Goal: Task Accomplishment & Management: Manage account settings

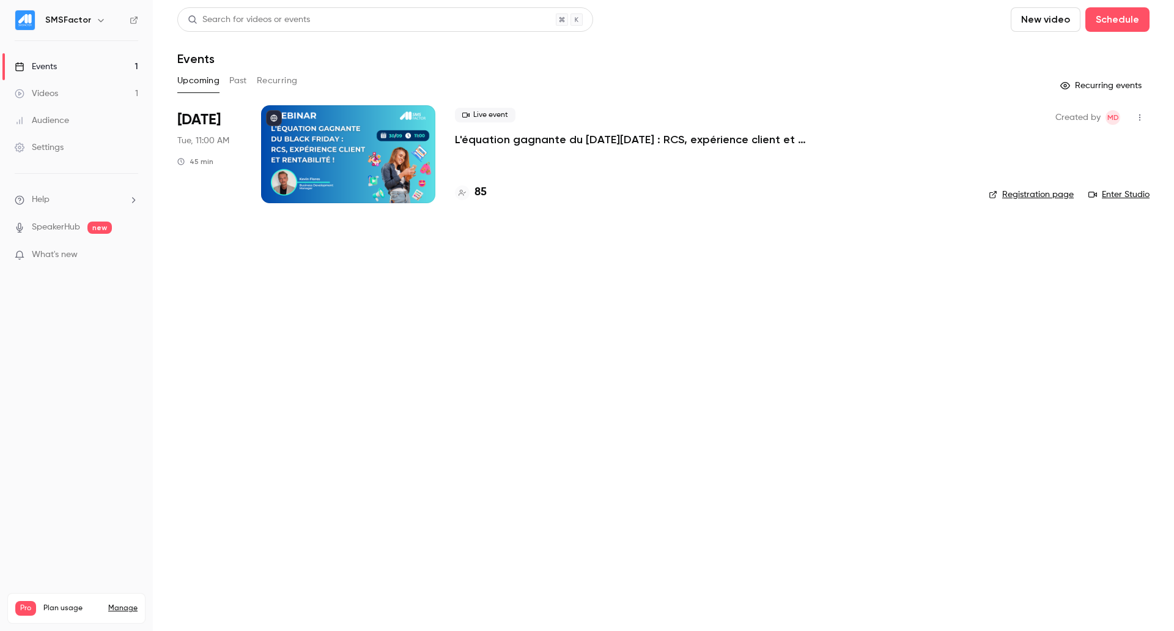
click at [607, 136] on p "L'équation gagnante du [DATE][DATE] : RCS, expérience client et rentabilité !" at bounding box center [638, 139] width 367 height 15
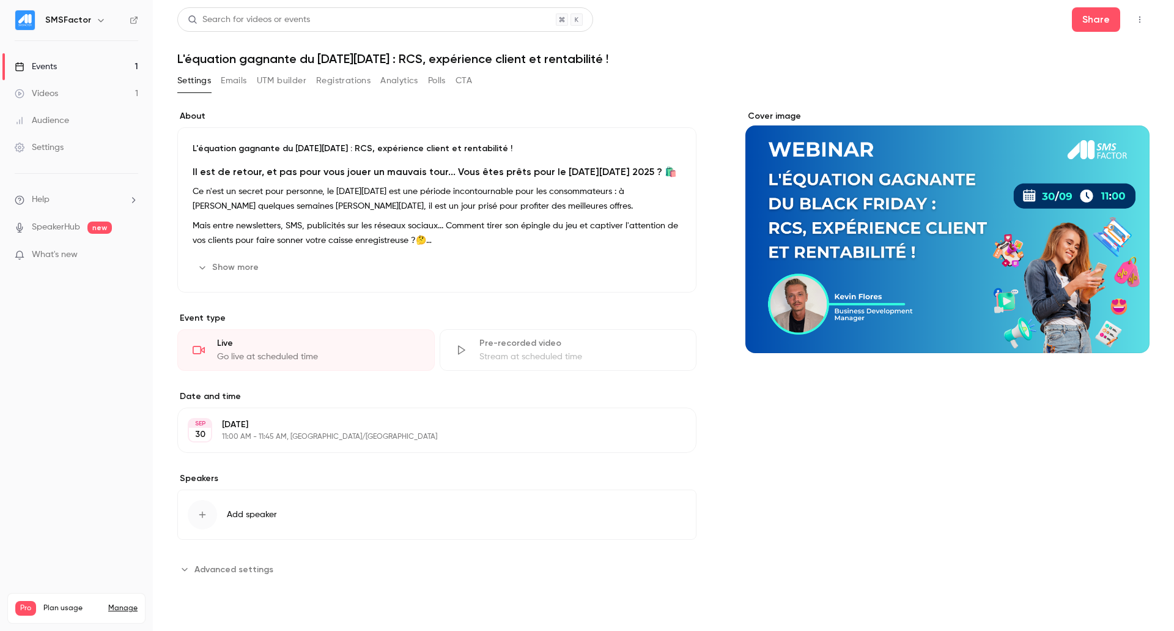
click at [57, 68] on link "Events 1" at bounding box center [76, 66] width 153 height 27
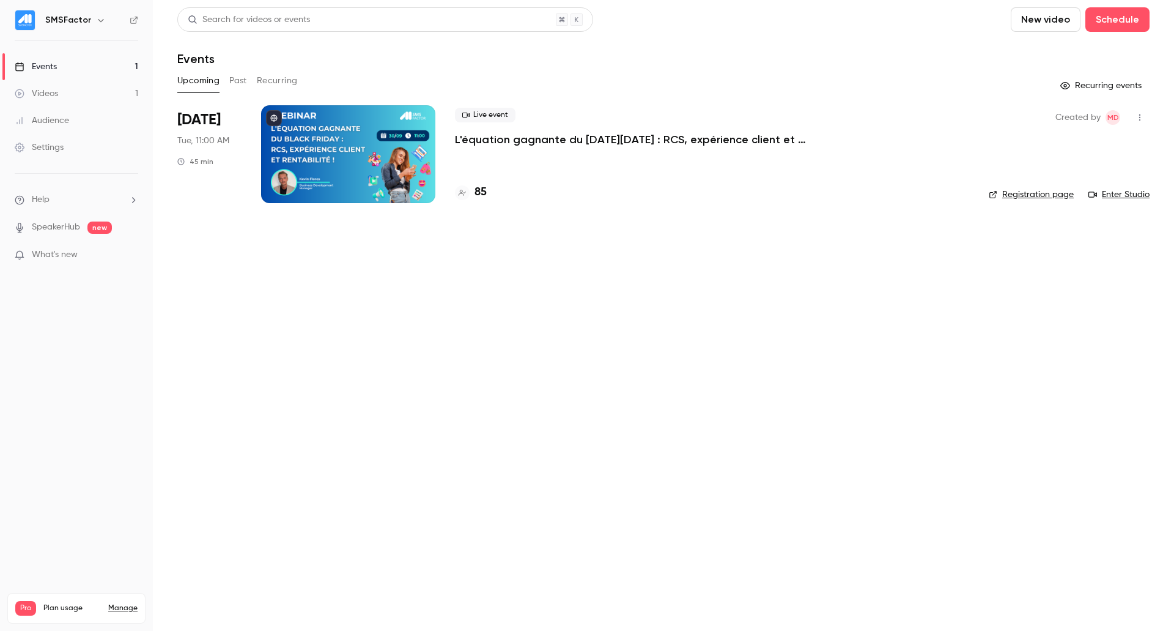
click at [1144, 119] on icon "button" at bounding box center [1140, 117] width 10 height 9
click at [802, 330] on div at bounding box center [587, 315] width 1174 height 631
click at [581, 149] on div "Live event L'équation gagnante du [DATE][DATE] : RCS, expérience client et rent…" at bounding box center [712, 154] width 514 height 98
click at [579, 139] on p "L'équation gagnante du [DATE][DATE] : RCS, expérience client et rentabilité !" at bounding box center [638, 139] width 367 height 15
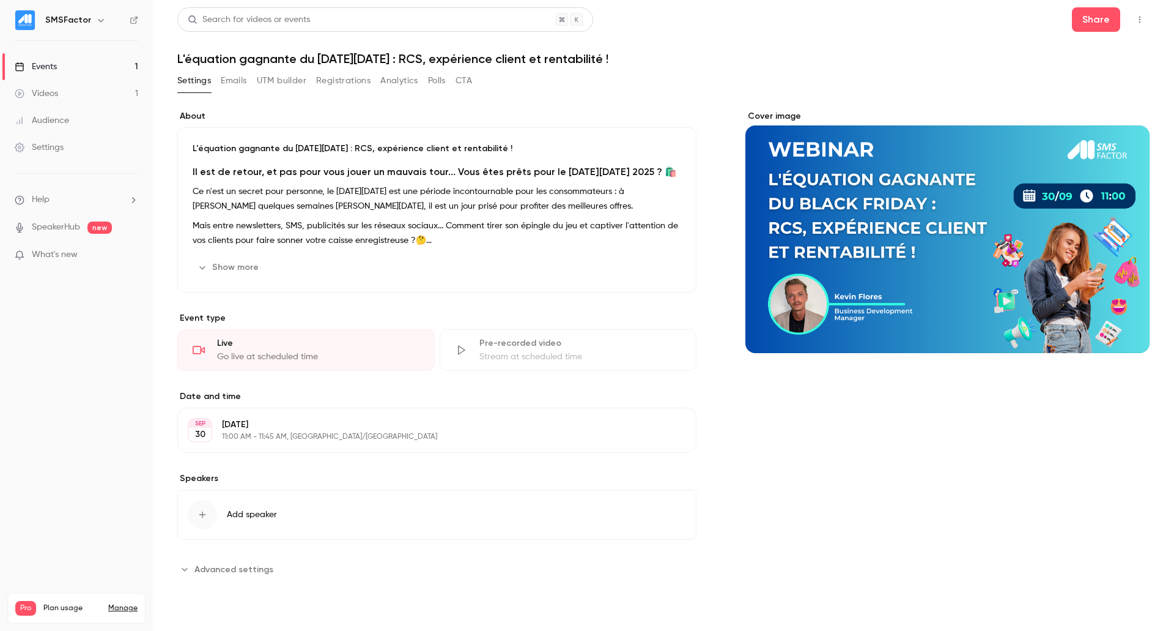
click at [279, 346] on div "Live" at bounding box center [318, 343] width 202 height 12
click at [525, 358] on div "Stream at scheduled time" at bounding box center [580, 356] width 202 height 12
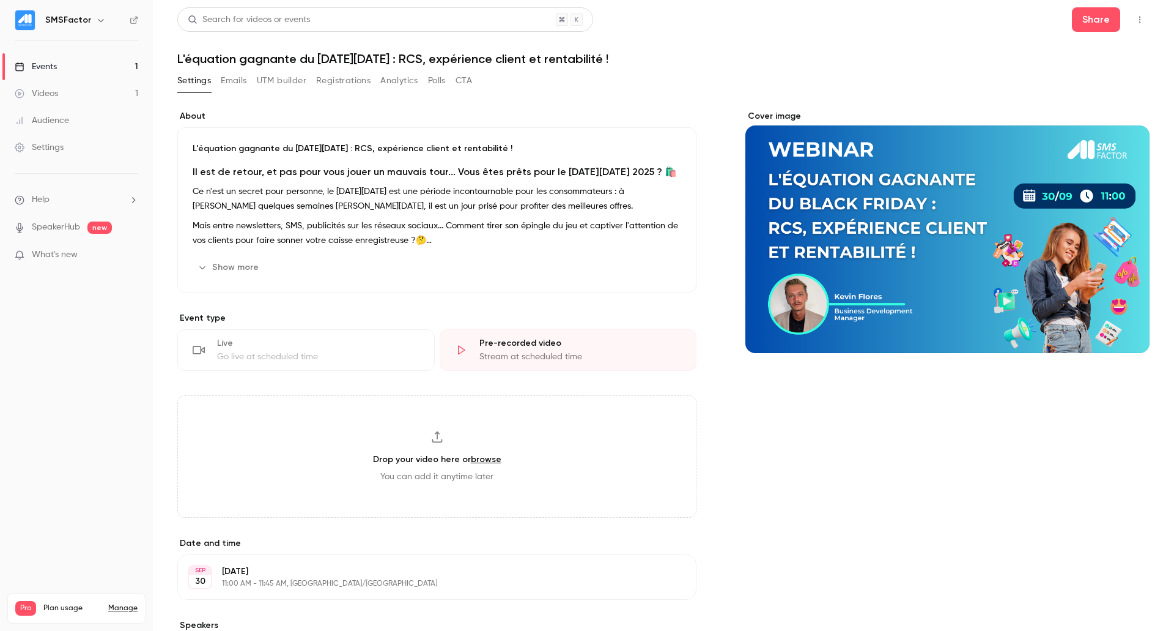
click at [236, 341] on div "Live" at bounding box center [318, 343] width 202 height 12
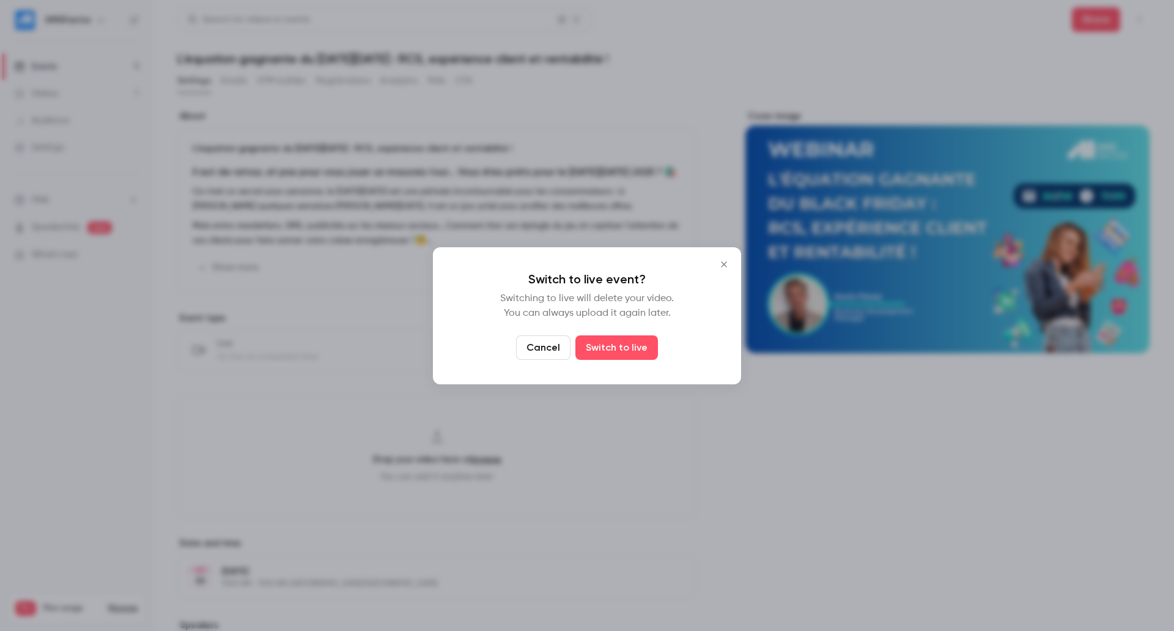
click at [728, 264] on icon "Close" at bounding box center [724, 264] width 15 height 10
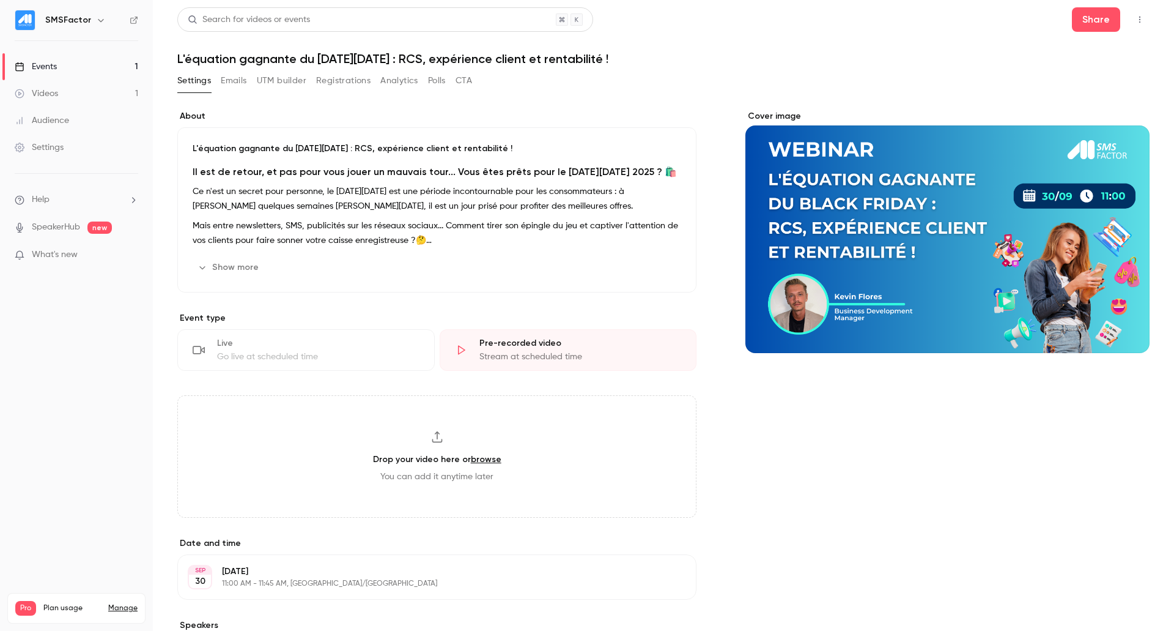
click at [341, 358] on div "Go live at scheduled time" at bounding box center [318, 356] width 202 height 12
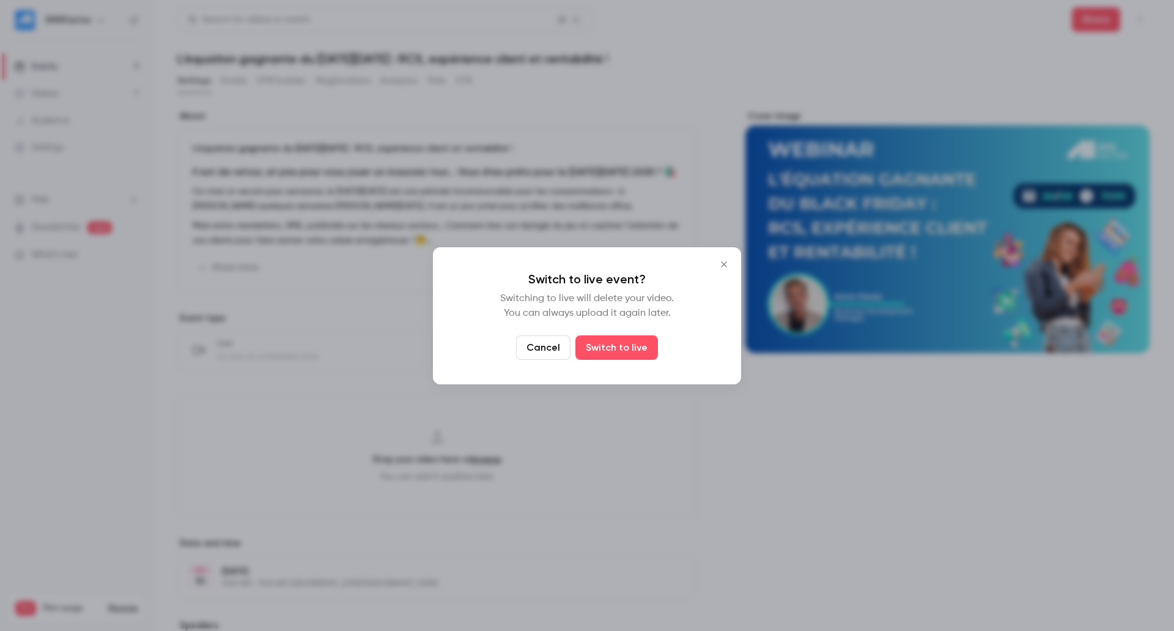
click at [722, 264] on icon "Close" at bounding box center [724, 264] width 15 height 10
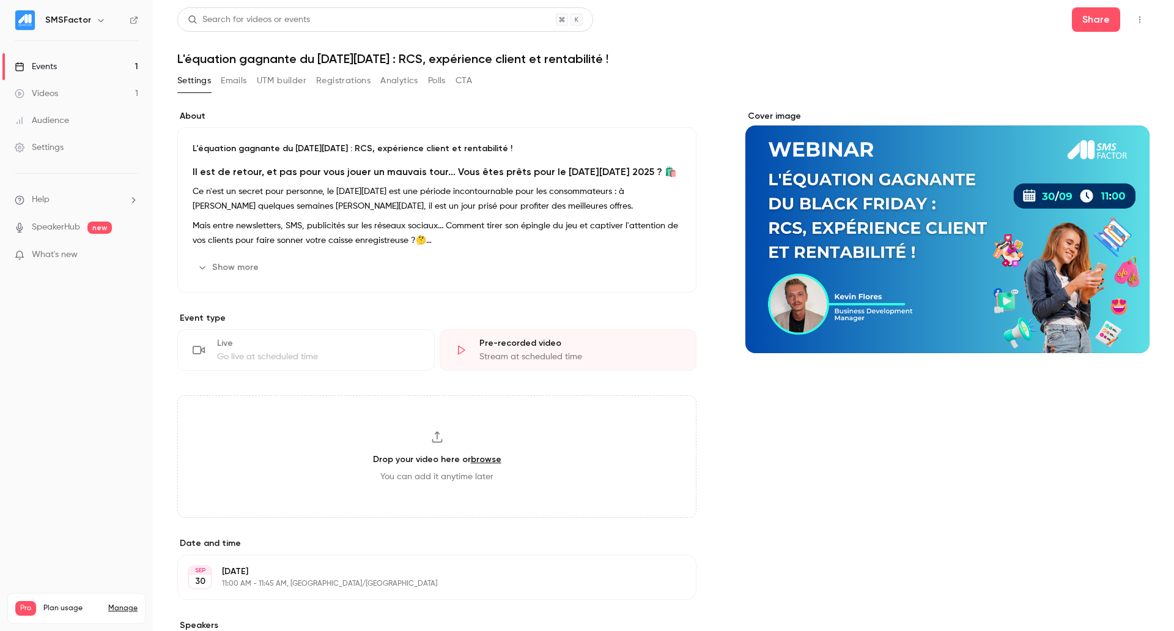
click at [1136, 17] on button "button" at bounding box center [1140, 20] width 20 height 20
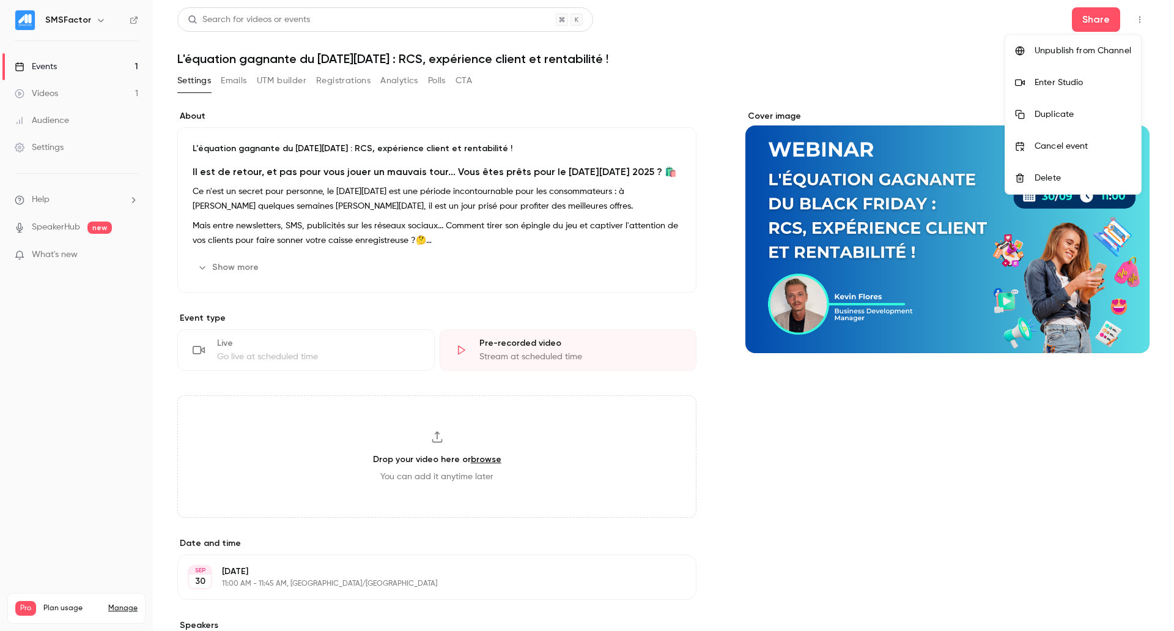
click at [109, 64] on div at bounding box center [587, 315] width 1174 height 631
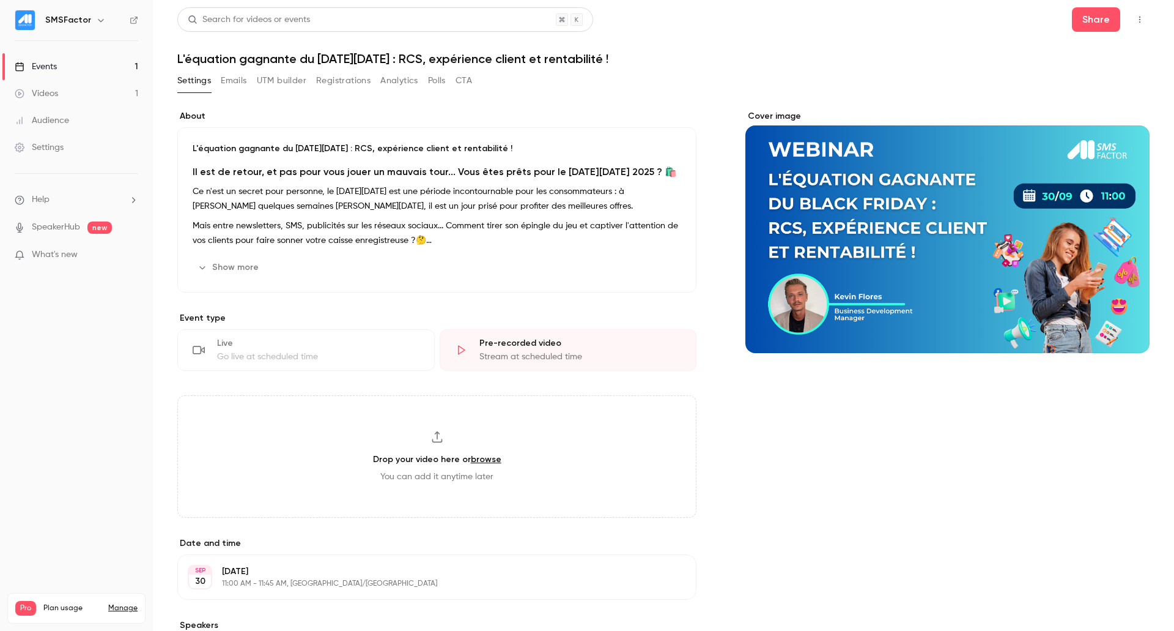
click at [56, 64] on div "Events" at bounding box center [36, 67] width 42 height 12
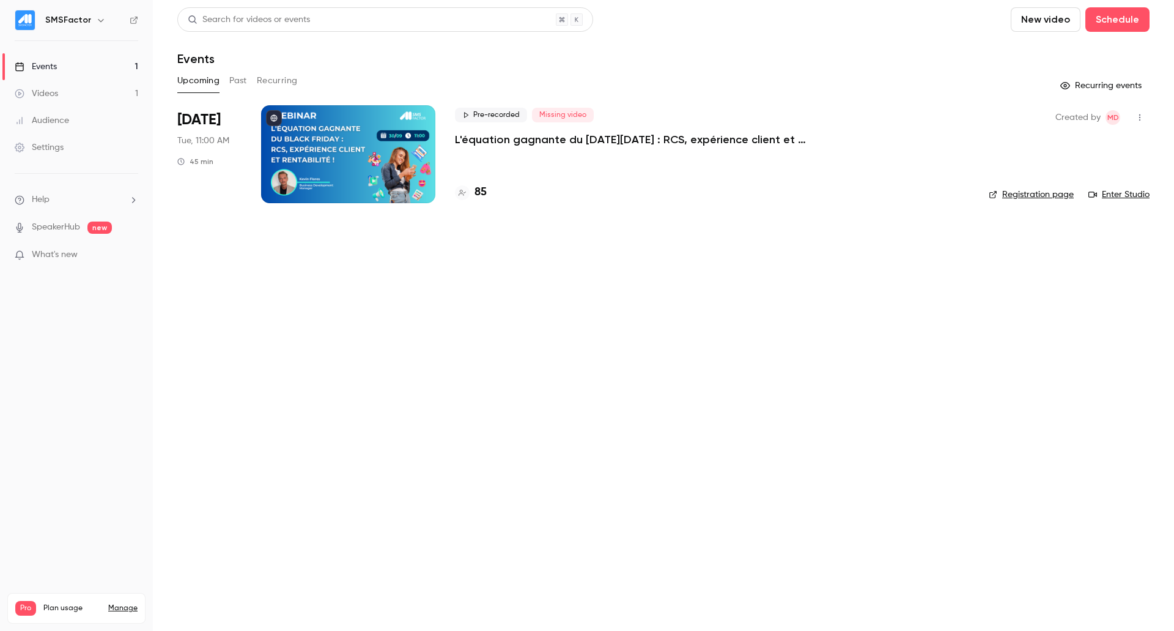
click at [80, 97] on link "Videos 1" at bounding box center [76, 93] width 153 height 27
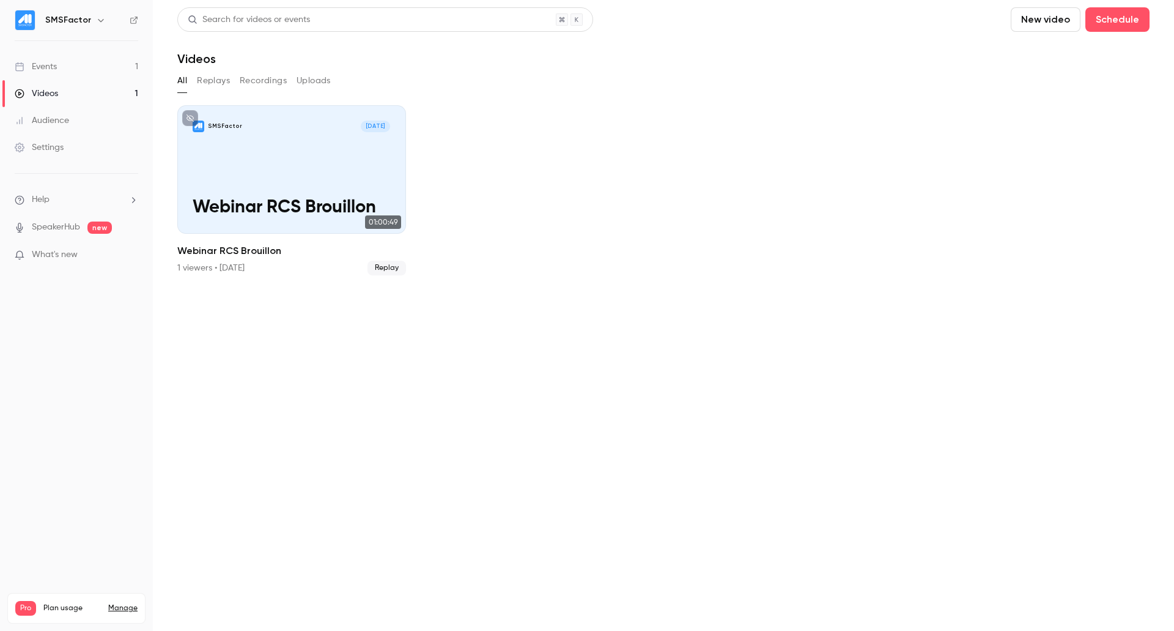
click at [72, 64] on link "Events 1" at bounding box center [76, 66] width 153 height 27
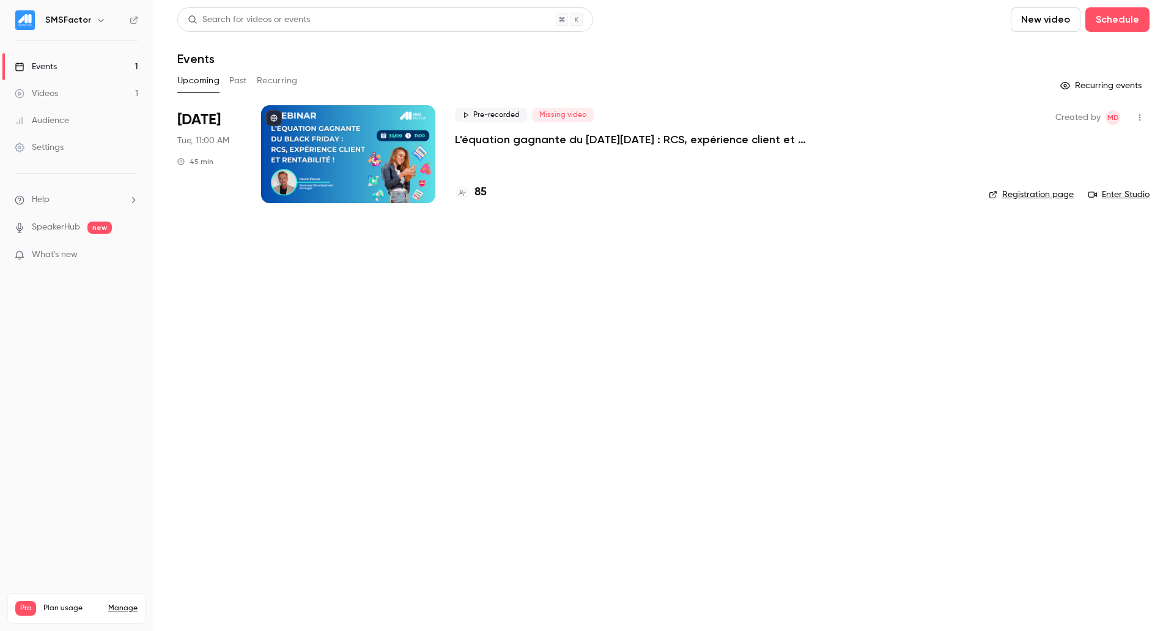
click at [232, 86] on button "Past" at bounding box center [238, 81] width 18 height 20
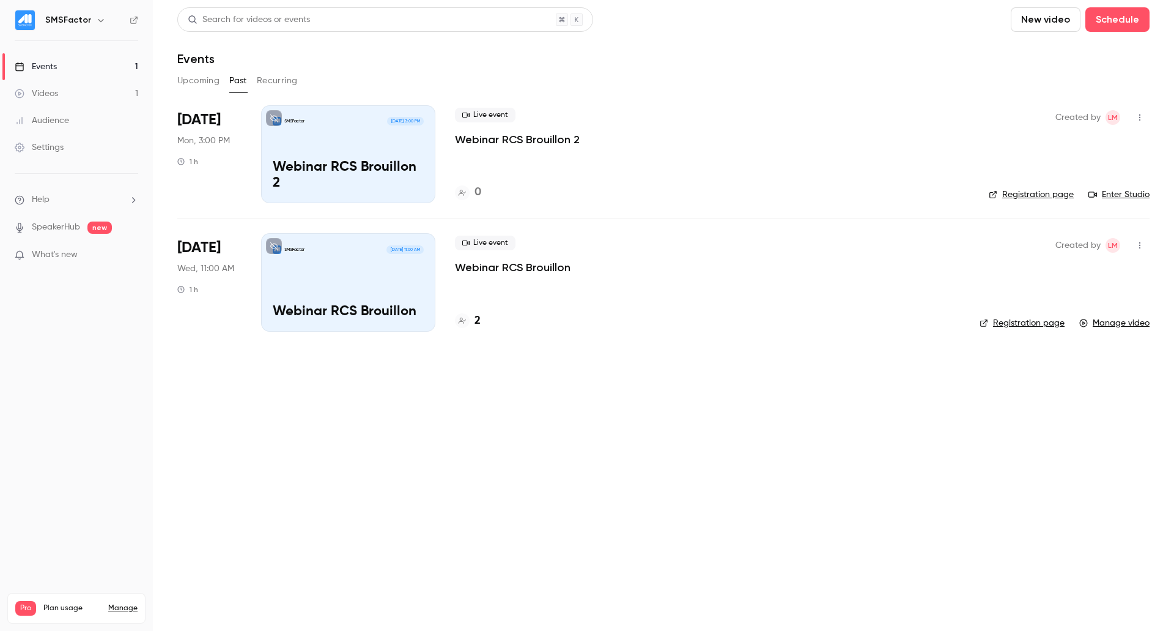
click at [350, 141] on div "SMSFactor [DATE] 3:00 PM Webinar RCS Brouillon 2" at bounding box center [348, 154] width 174 height 98
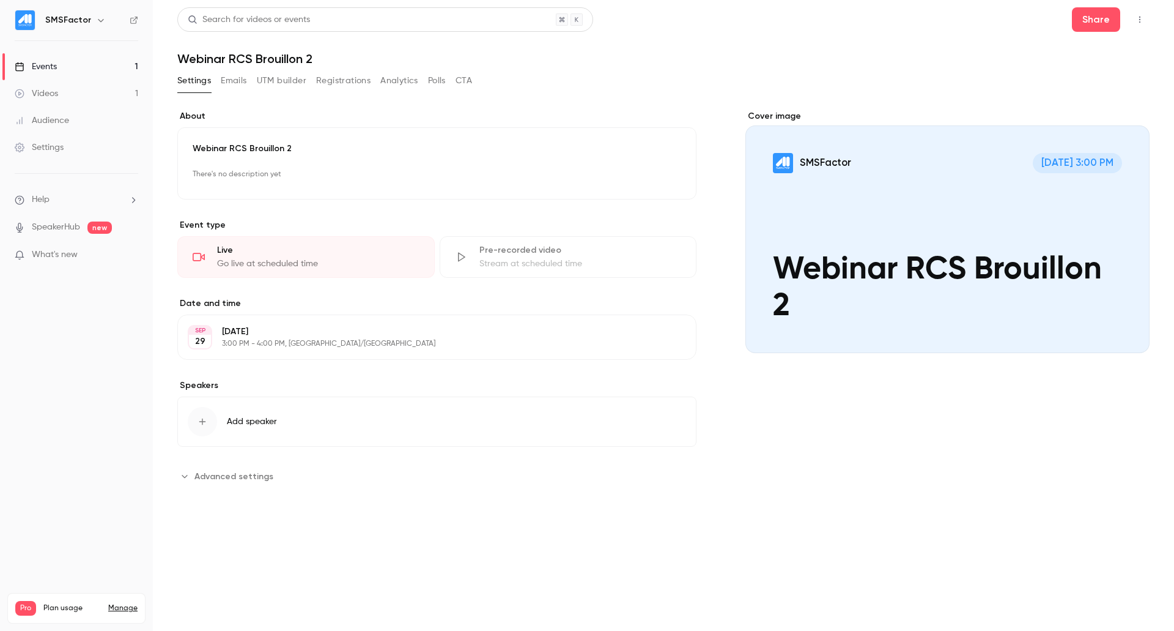
click at [261, 315] on div "[DATE] [DATE] 3:00 PM - 4:00 PM, [GEOGRAPHIC_DATA]/[GEOGRAPHIC_DATA] Edit" at bounding box center [436, 336] width 519 height 45
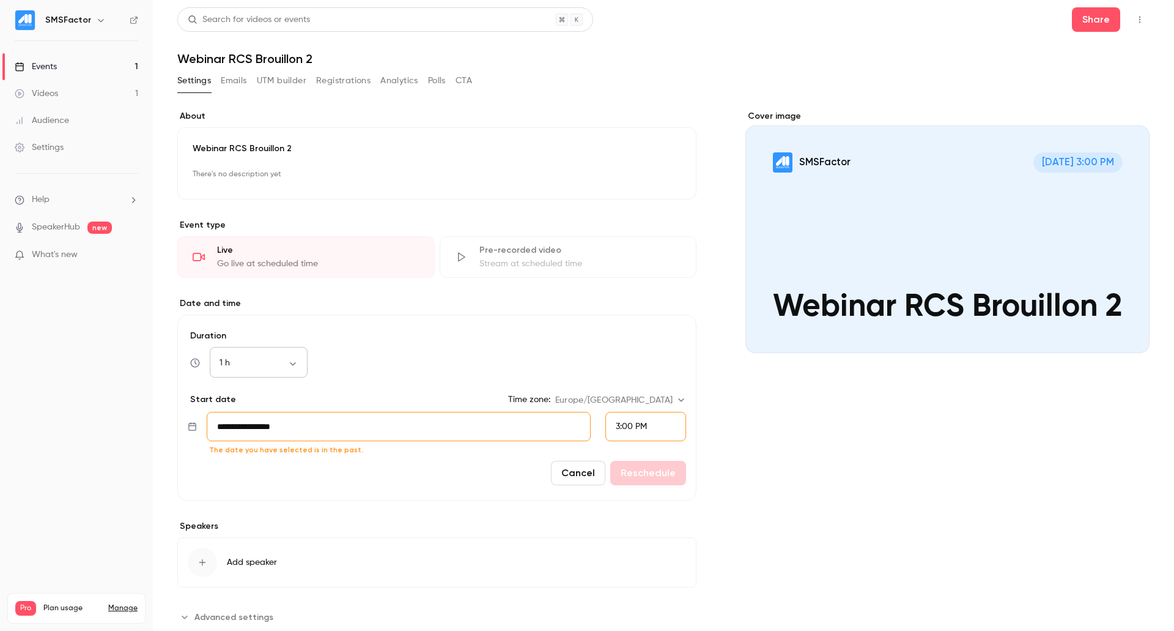
click at [285, 350] on div "1 h ** ​" at bounding box center [259, 362] width 98 height 29
click at [294, 358] on body "**********" at bounding box center [587, 315] width 1174 height 631
click at [256, 402] on li "15 min" at bounding box center [259, 396] width 98 height 32
type input "**"
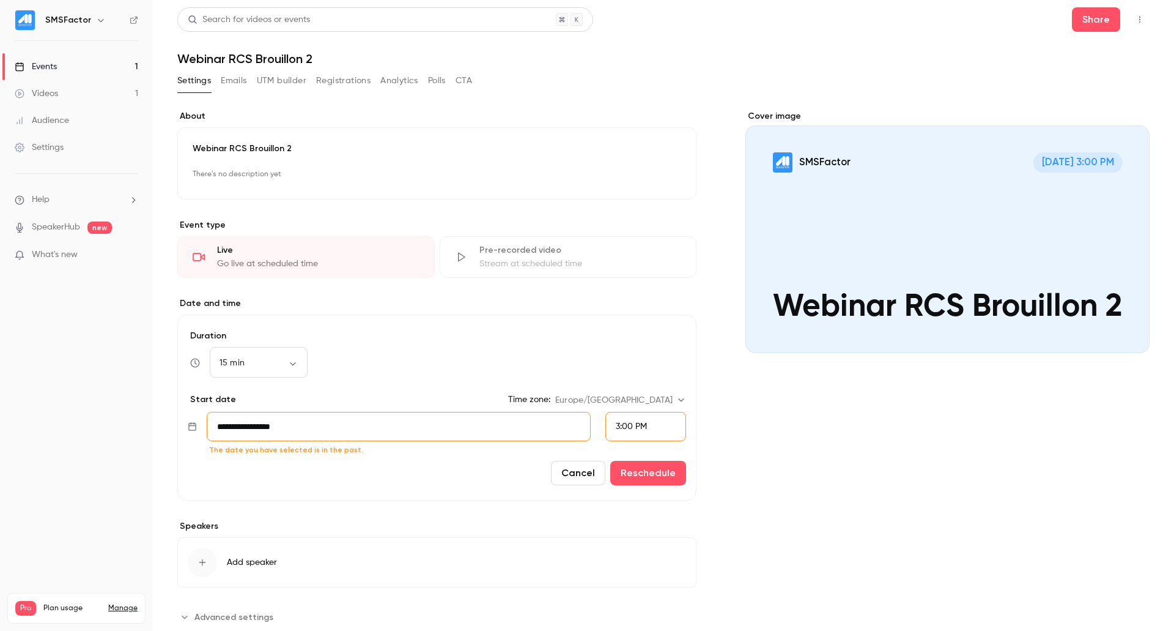
click at [279, 424] on input "**********" at bounding box center [399, 426] width 384 height 29
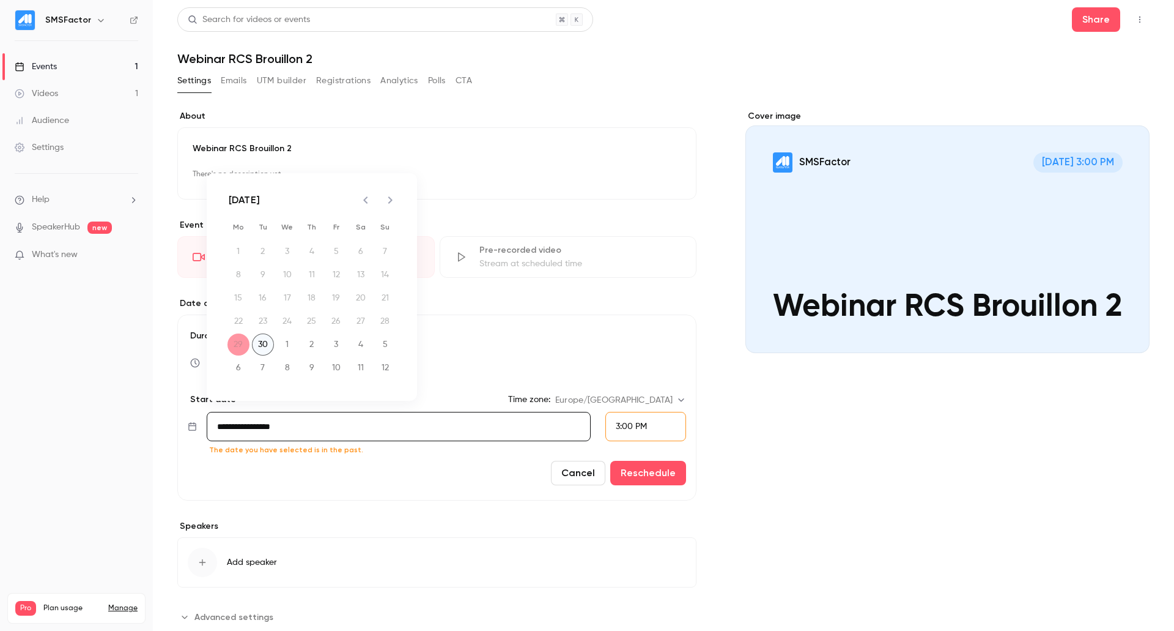
click at [266, 343] on button "30" at bounding box center [263, 344] width 22 height 22
type input "**********"
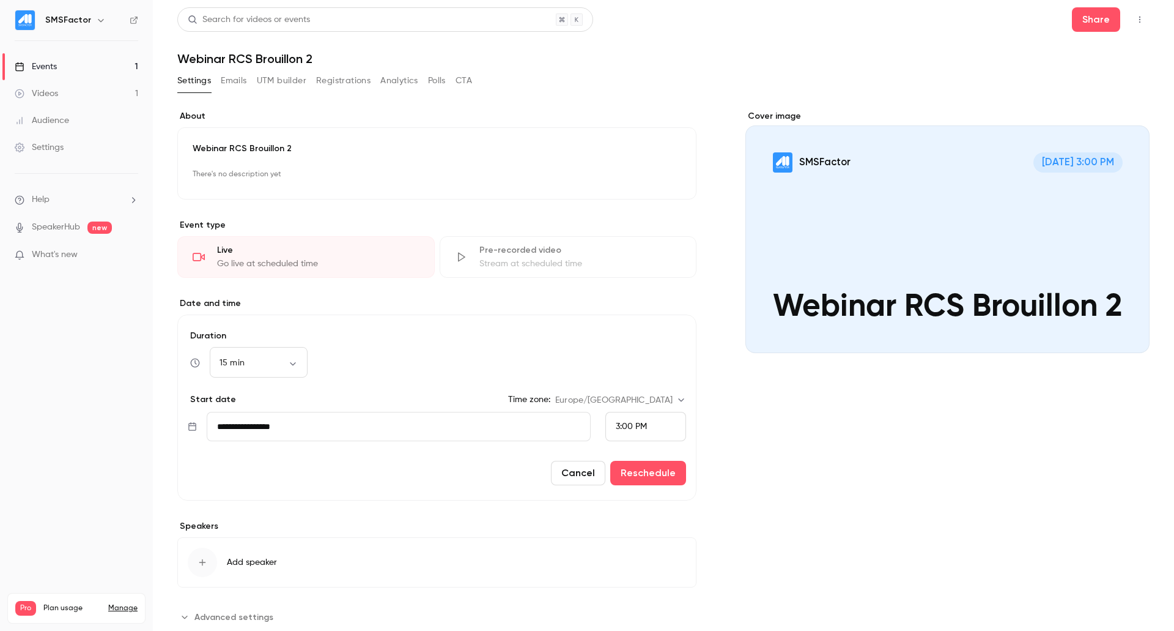
click at [626, 426] on span "3:00 PM" at bounding box center [631, 426] width 31 height 9
click at [627, 272] on span "10:30 AM" at bounding box center [628, 269] width 35 height 9
click at [627, 426] on span "10:30 AM" at bounding box center [633, 426] width 35 height 9
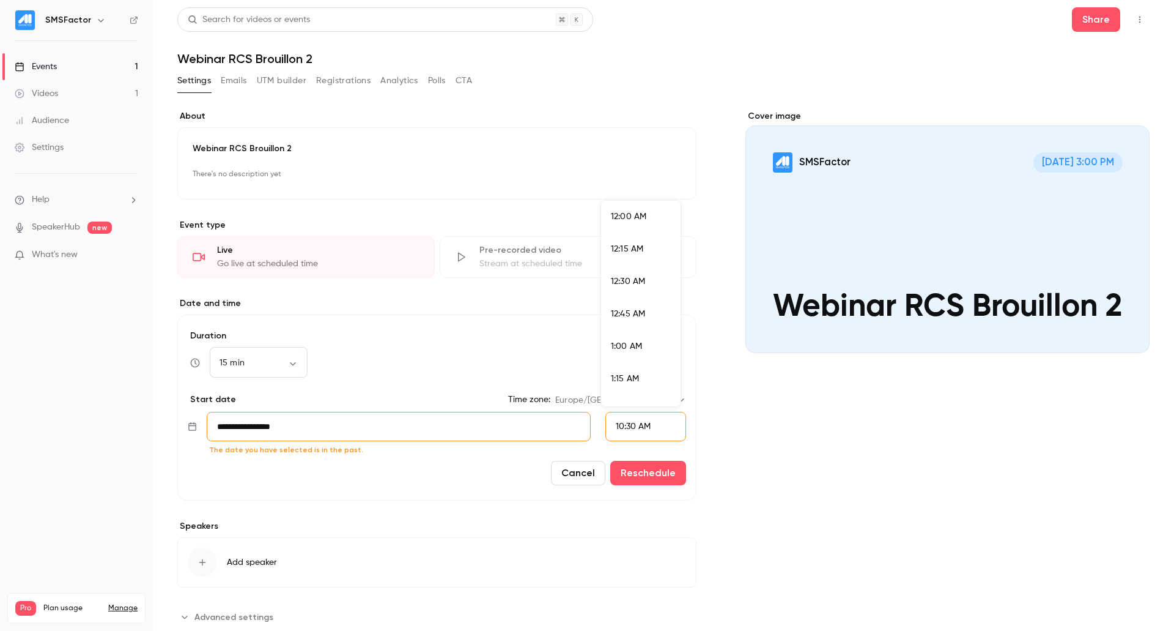
scroll to position [1275, 0]
click at [626, 424] on div at bounding box center [587, 315] width 1174 height 631
click at [631, 424] on span "10:30 AM" at bounding box center [633, 426] width 35 height 9
click at [632, 344] on li "10:45 AM" at bounding box center [641, 335] width 80 height 32
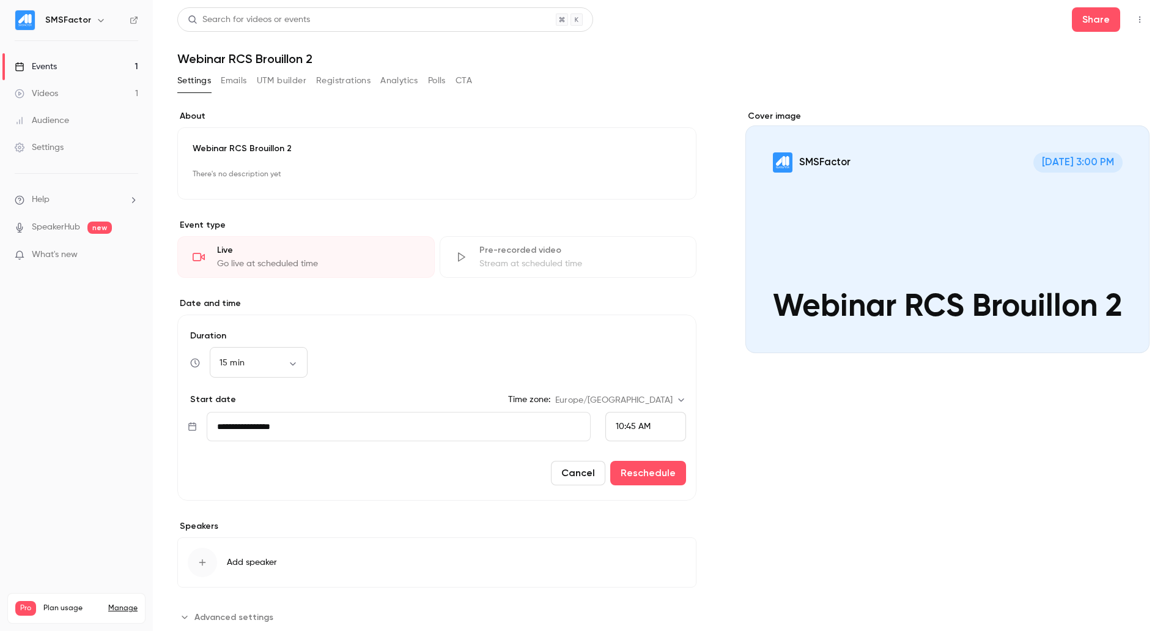
click at [621, 426] on span "10:45 AM" at bounding box center [633, 426] width 35 height 9
click at [383, 486] on div at bounding box center [587, 315] width 1174 height 631
click at [283, 360] on body "**********" at bounding box center [587, 315] width 1174 height 631
click at [270, 407] on li "15 min" at bounding box center [259, 403] width 98 height 32
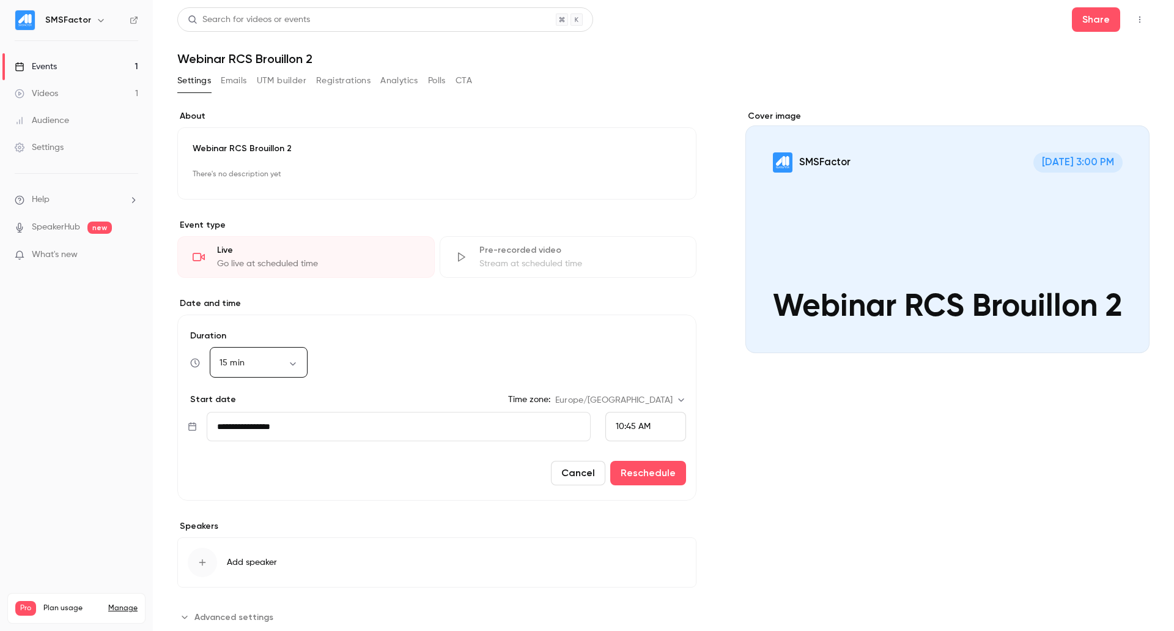
click at [309, 436] on input "**********" at bounding box center [399, 426] width 384 height 29
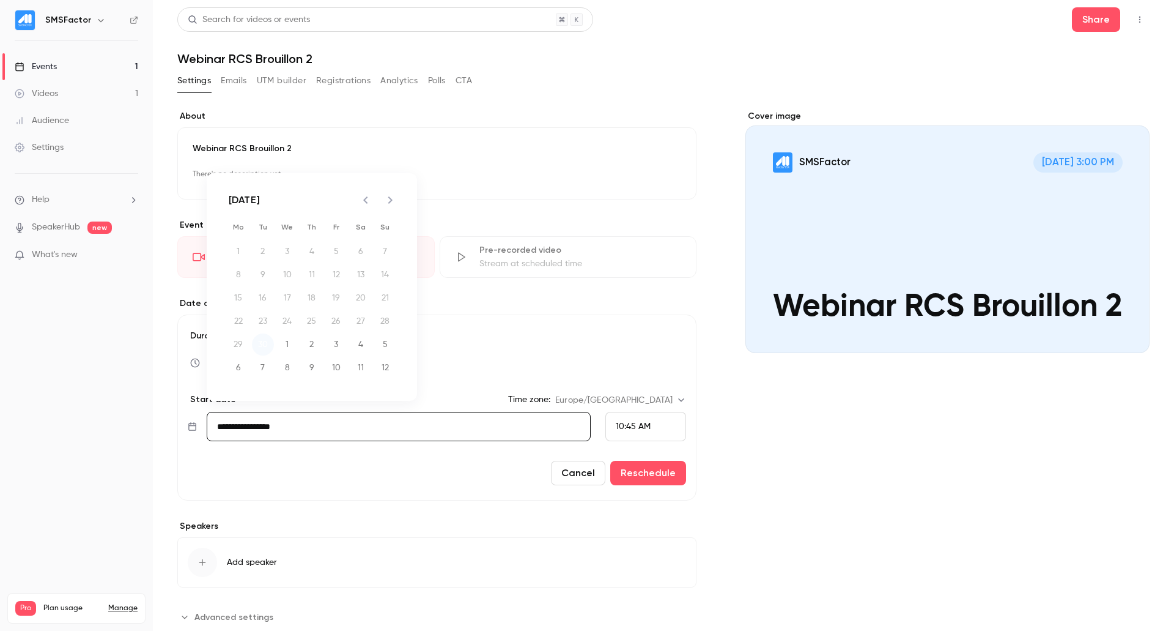
click at [269, 342] on button "30" at bounding box center [263, 344] width 22 height 22
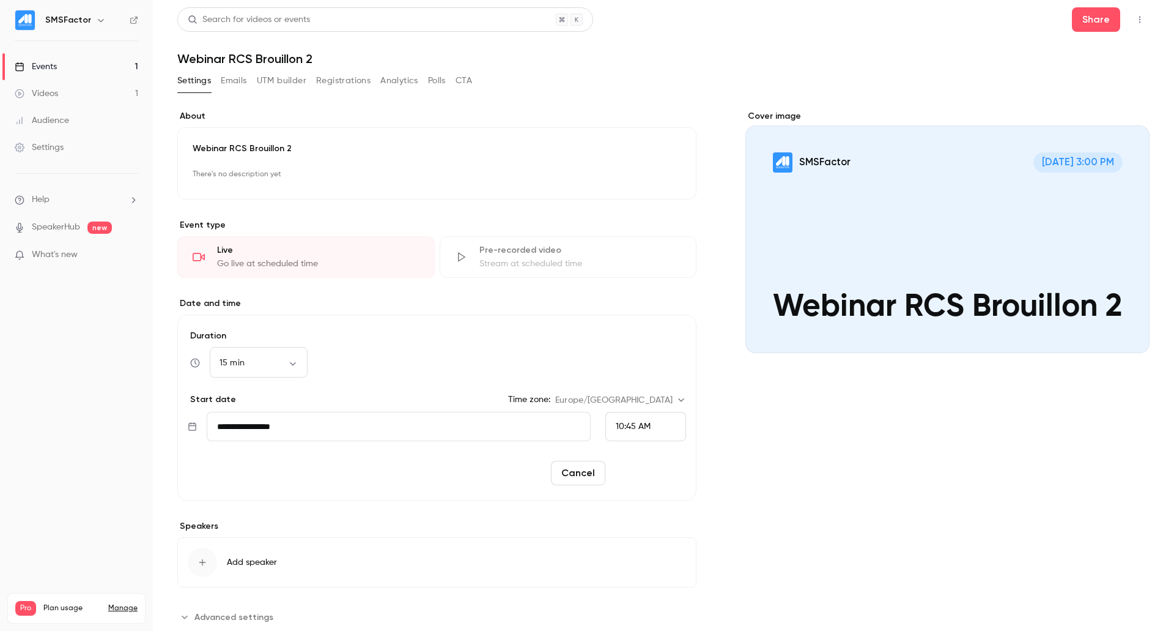
click at [646, 475] on button "Reschedule" at bounding box center [648, 473] width 76 height 24
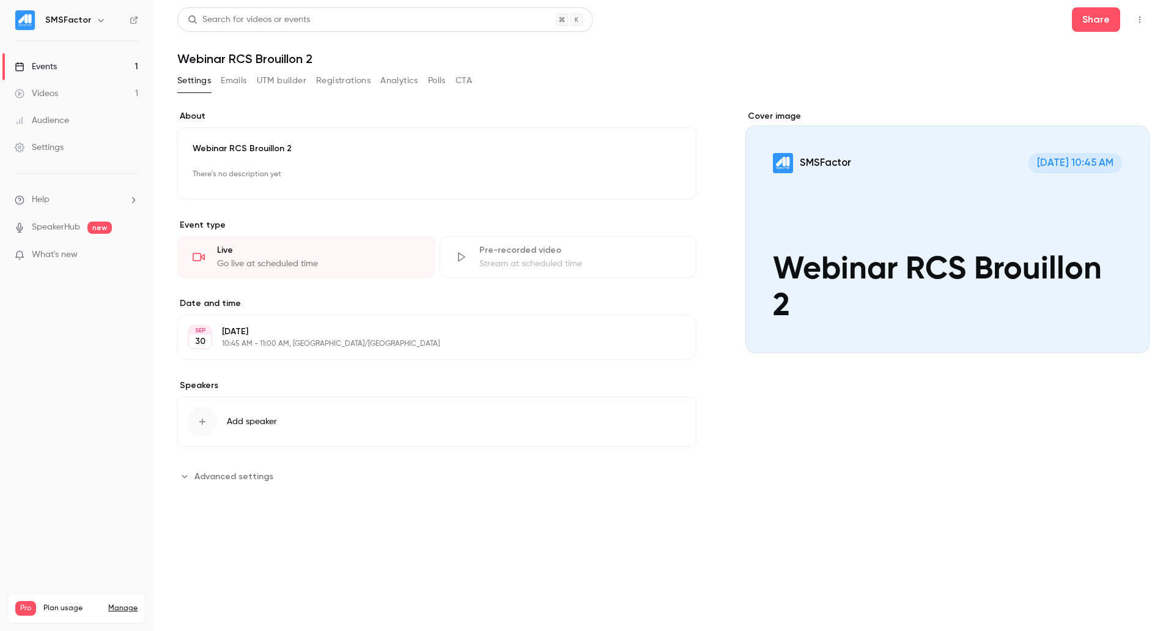
click at [320, 256] on div "Live Go live at scheduled time" at bounding box center [305, 257] width 257 height 42
click at [265, 258] on div "Go live at scheduled time" at bounding box center [318, 263] width 202 height 12
click at [1137, 16] on icon "button" at bounding box center [1140, 19] width 10 height 9
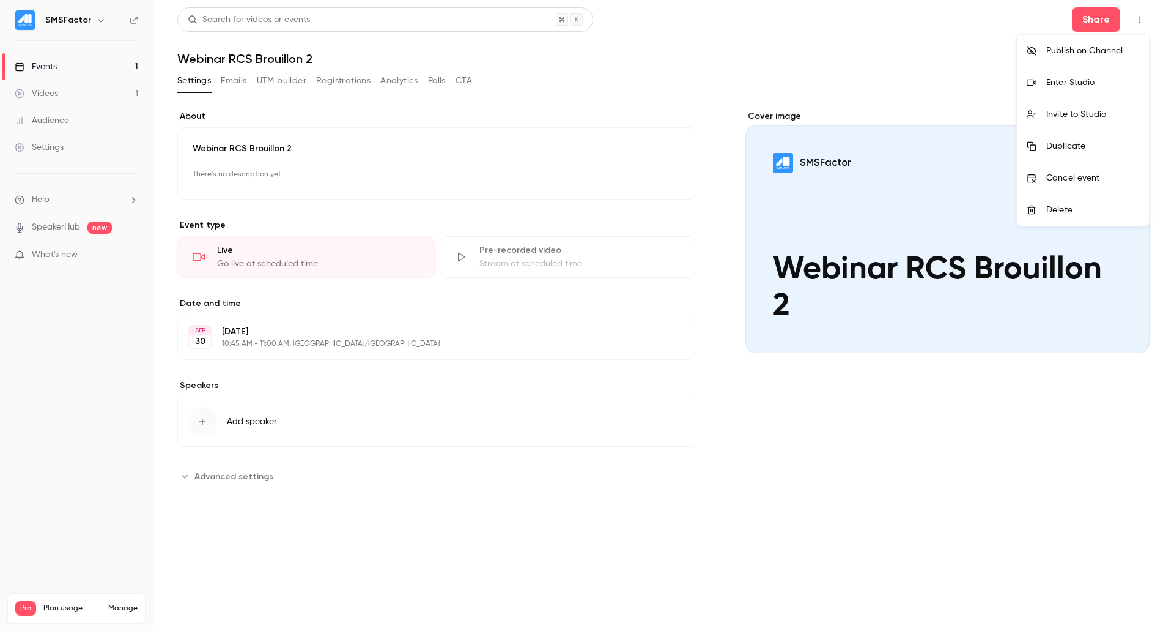
click at [1084, 85] on div "Enter Studio" at bounding box center [1092, 82] width 93 height 12
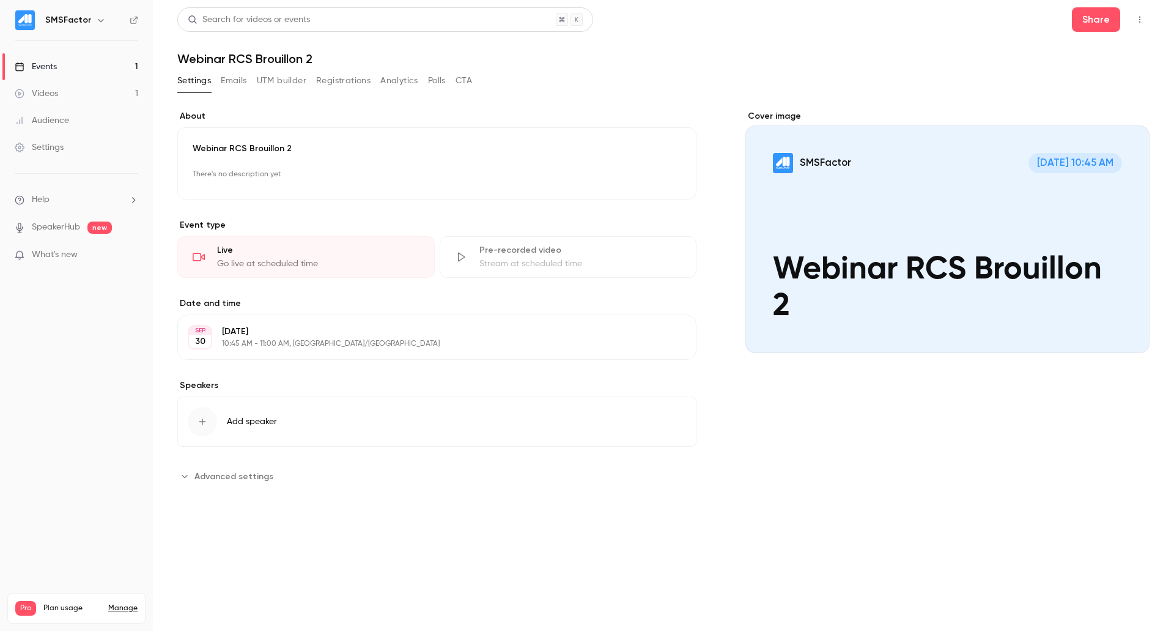
click at [73, 67] on link "Events 1" at bounding box center [76, 66] width 153 height 27
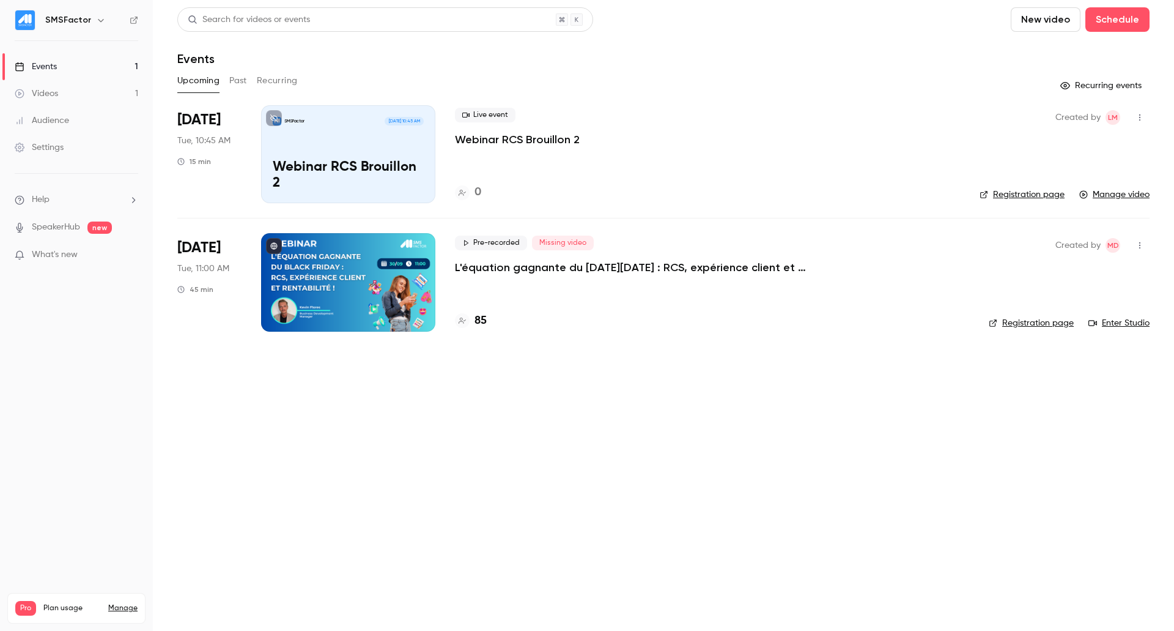
click at [1141, 116] on icon "button" at bounding box center [1140, 117] width 10 height 9
click at [439, 526] on div at bounding box center [587, 315] width 1174 height 631
click at [1144, 113] on button "button" at bounding box center [1140, 118] width 20 height 20
click at [1057, 242] on div "Delete" at bounding box center [1092, 244] width 93 height 12
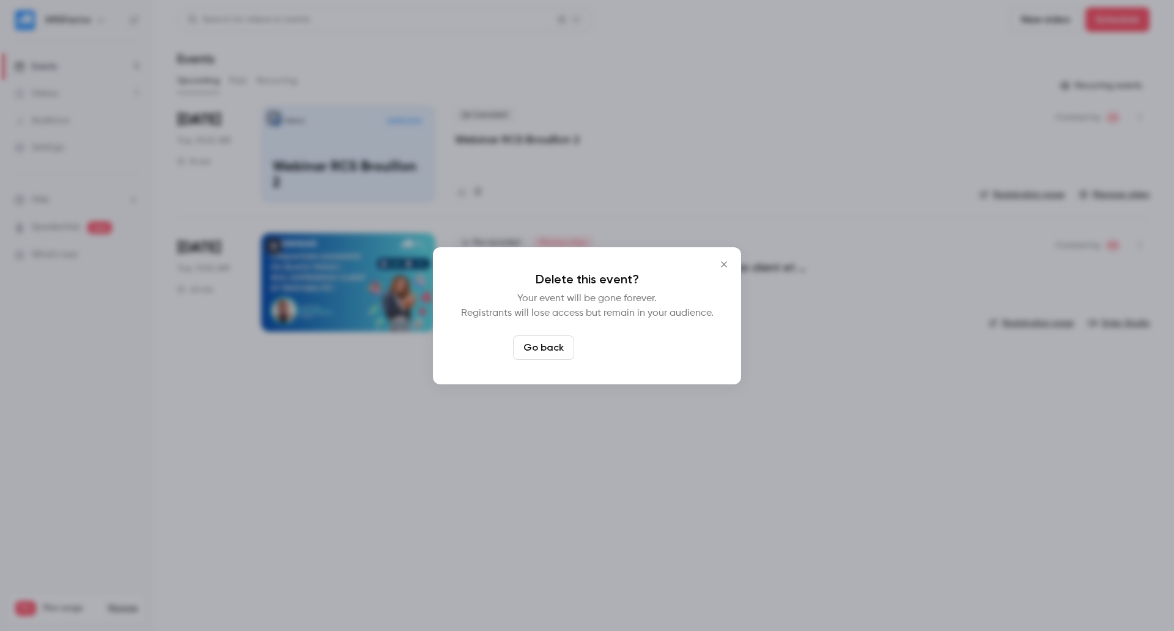
click at [627, 349] on button "Delete event" at bounding box center [620, 347] width 82 height 24
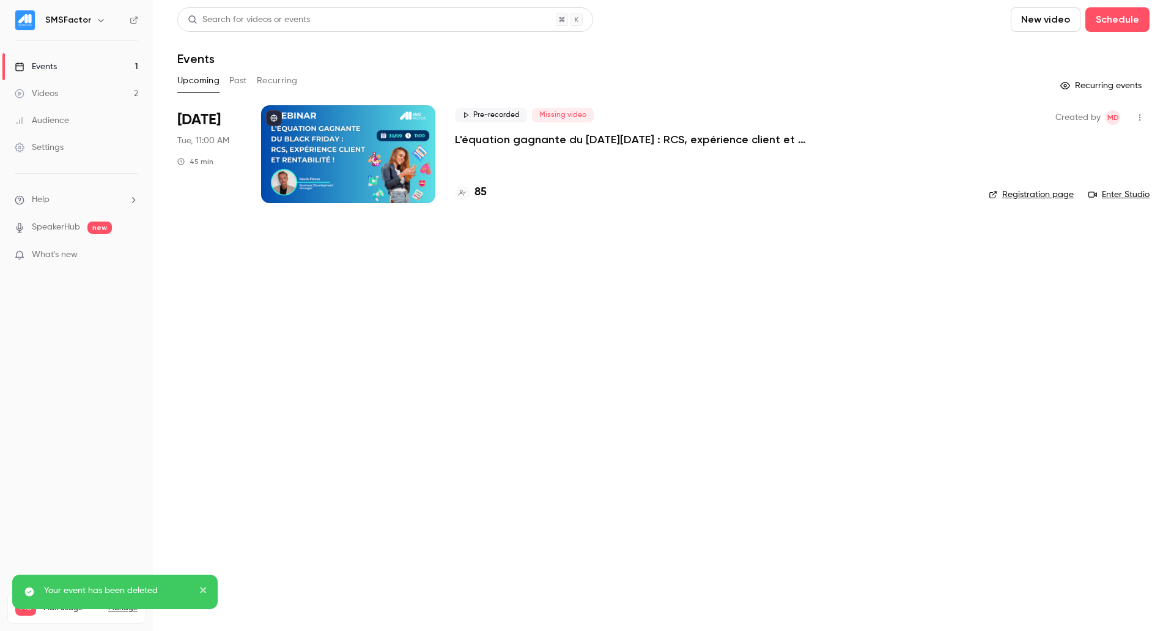
click at [490, 139] on p "L'équation gagnante du [DATE][DATE] : RCS, expérience client et rentabilité !" at bounding box center [638, 139] width 367 height 15
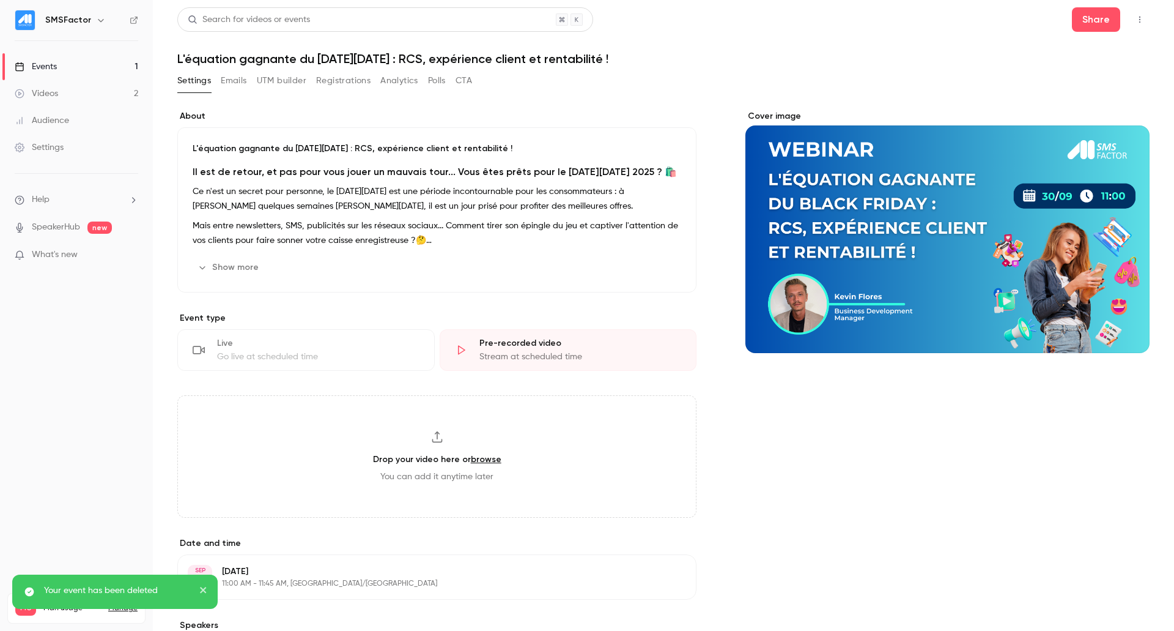
click at [1130, 14] on button "button" at bounding box center [1140, 20] width 20 height 20
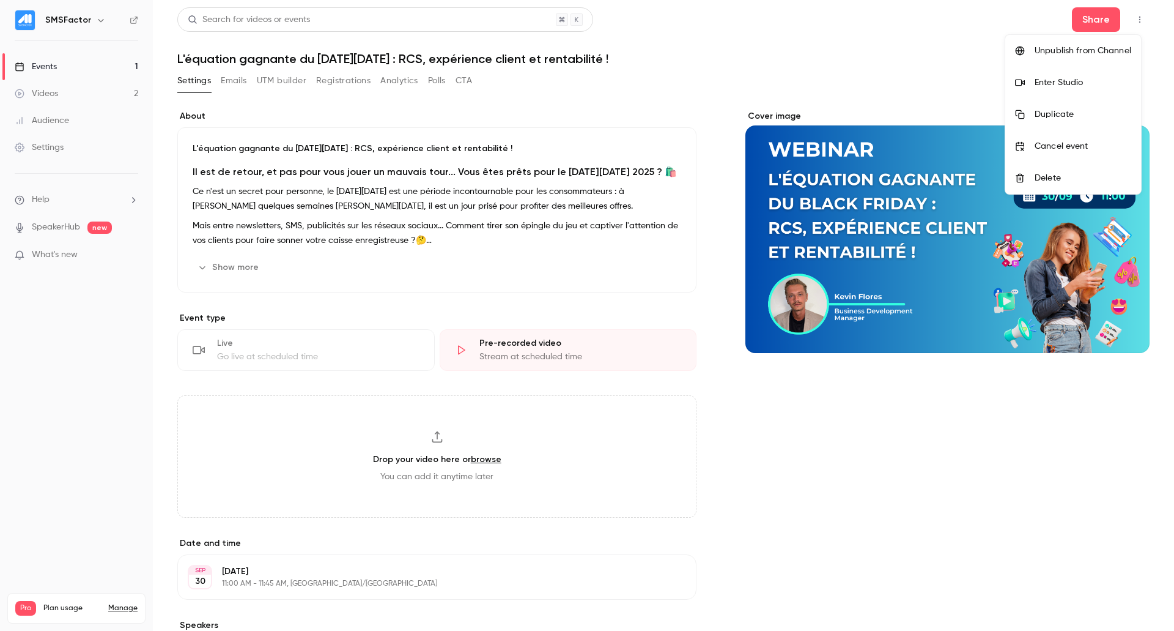
click at [1054, 79] on div "Enter Studio" at bounding box center [1083, 82] width 97 height 12
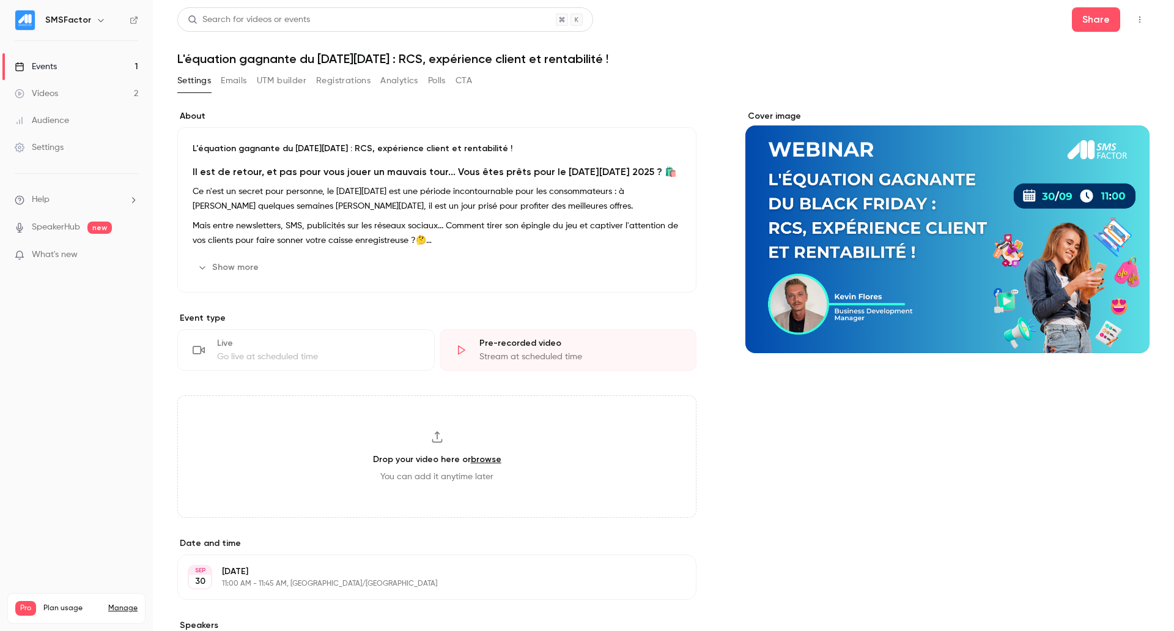
click at [533, 345] on div "Pre-recorded video" at bounding box center [580, 343] width 202 height 12
drag, startPoint x: 472, startPoint y: 335, endPoint x: 548, endPoint y: 335, distance: 75.8
click at [548, 335] on div "Pre-recorded video Stream at scheduled time" at bounding box center [568, 350] width 257 height 42
click at [326, 368] on div "Live Go live at scheduled time" at bounding box center [305, 350] width 257 height 42
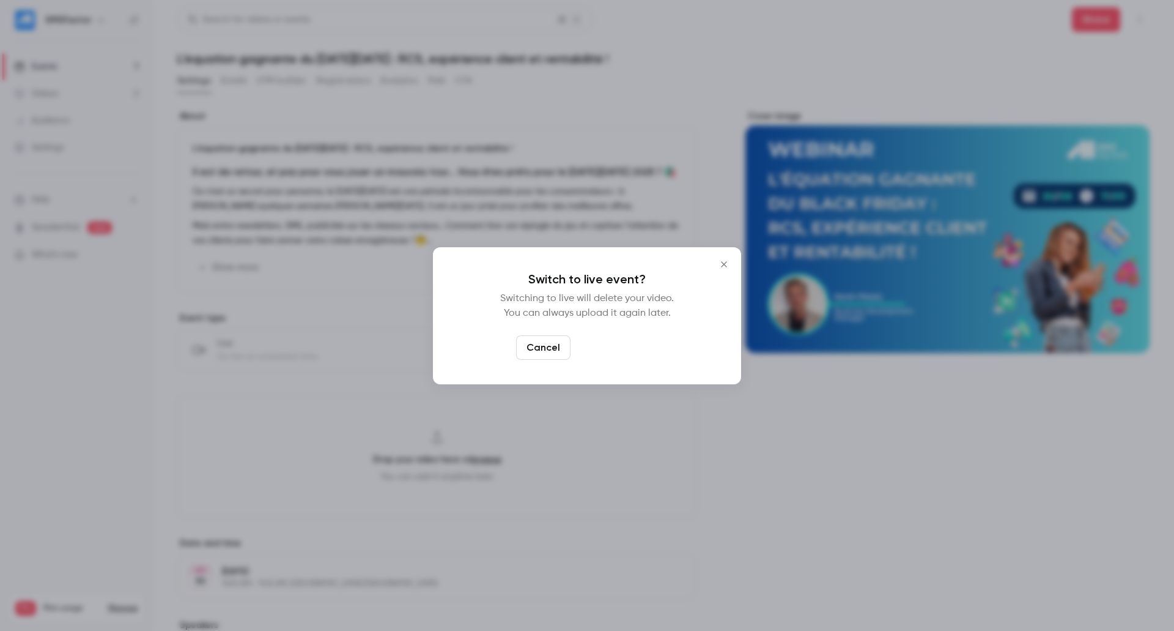
click at [629, 346] on button "Switch to live" at bounding box center [616, 347] width 83 height 24
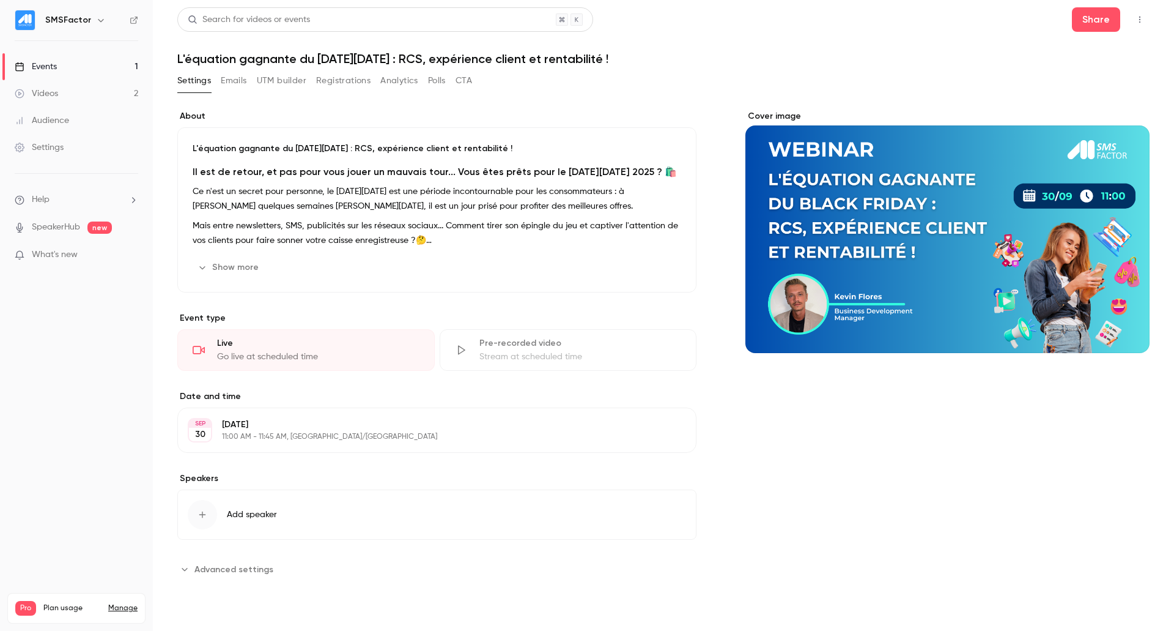
click at [250, 349] on div "Live Go live at scheduled time" at bounding box center [305, 350] width 257 height 42
click at [532, 341] on div "Pre-recorded video" at bounding box center [580, 343] width 202 height 12
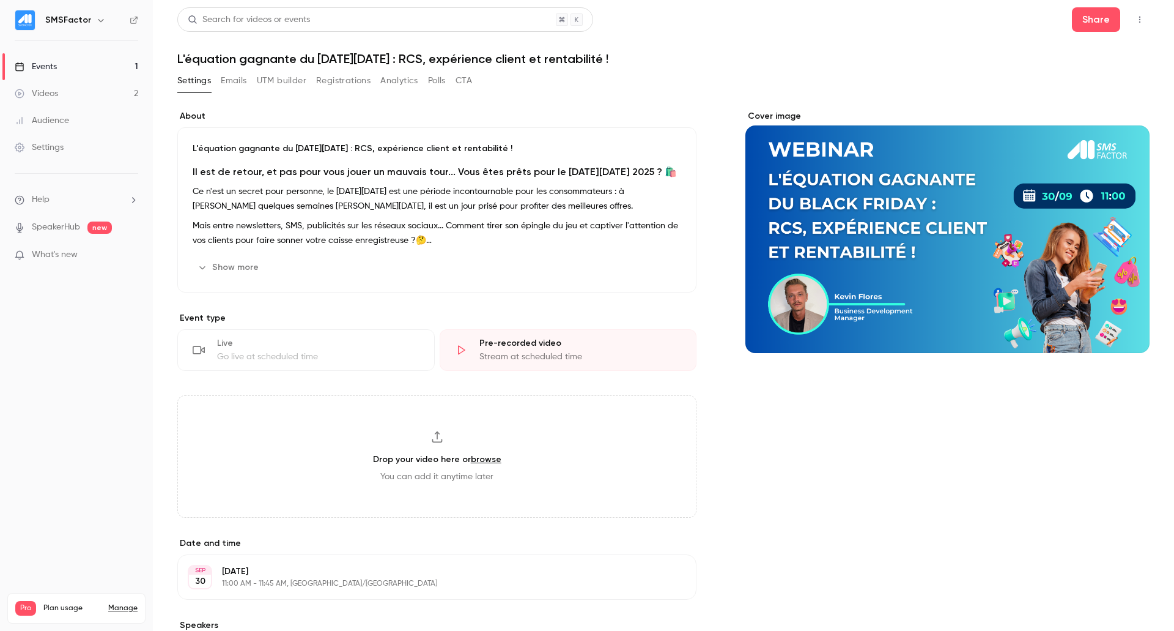
click at [325, 359] on div "Go live at scheduled time" at bounding box center [318, 356] width 202 height 12
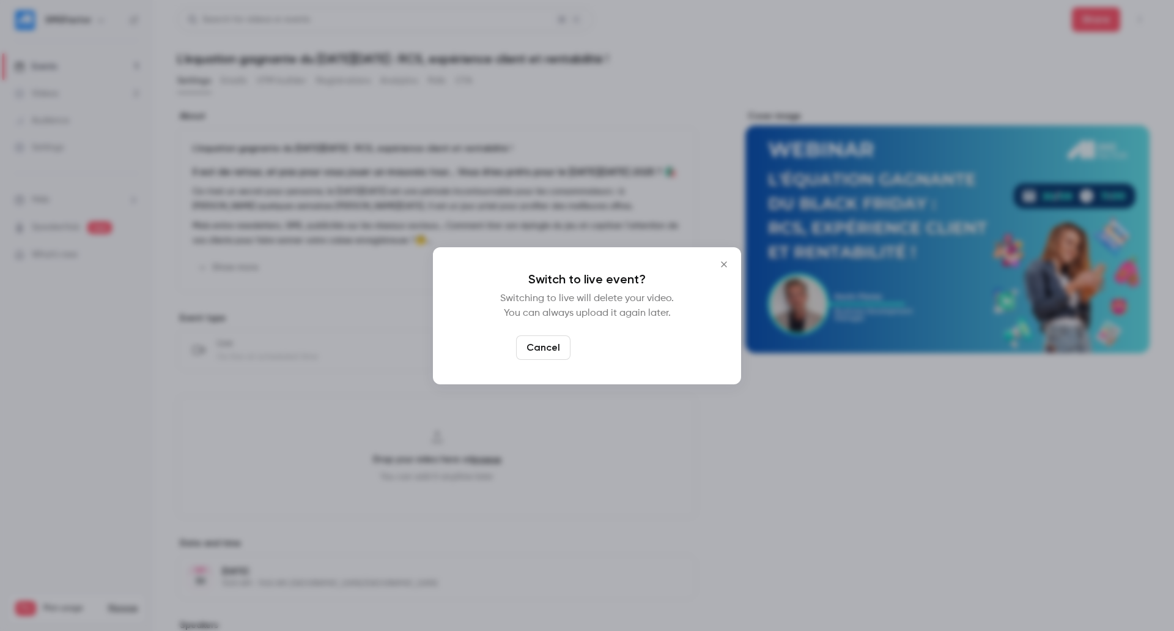
click at [638, 349] on button "Switch to live" at bounding box center [616, 347] width 83 height 24
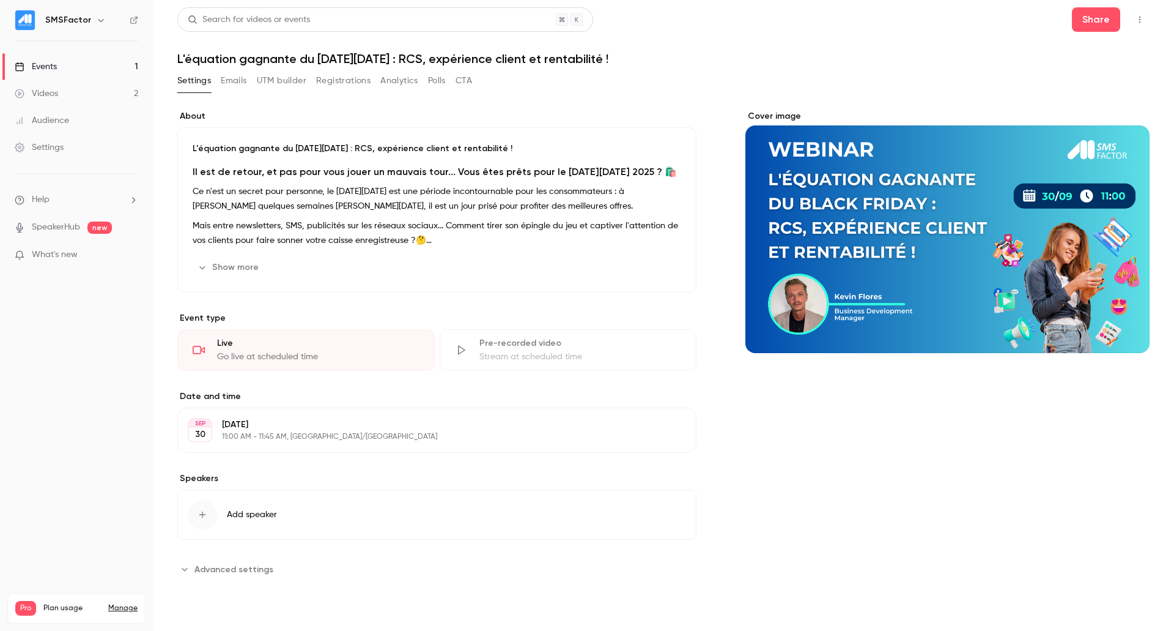
click at [1139, 23] on icon "button" at bounding box center [1140, 19] width 10 height 9
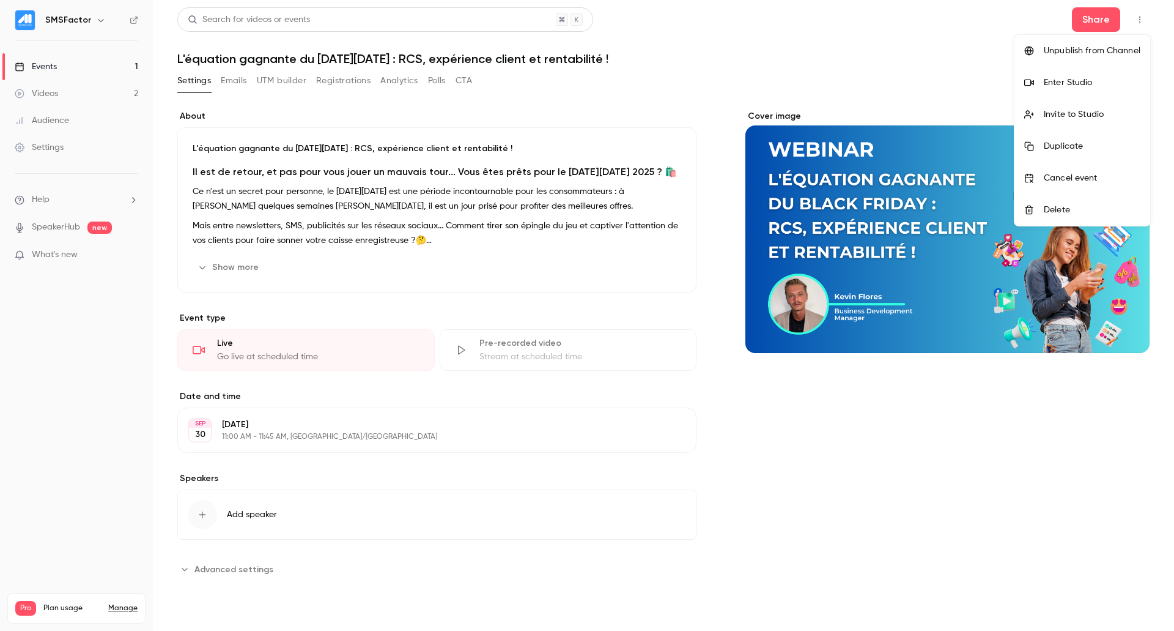
click at [1067, 108] on div "Invite to Studio" at bounding box center [1092, 114] width 97 height 12
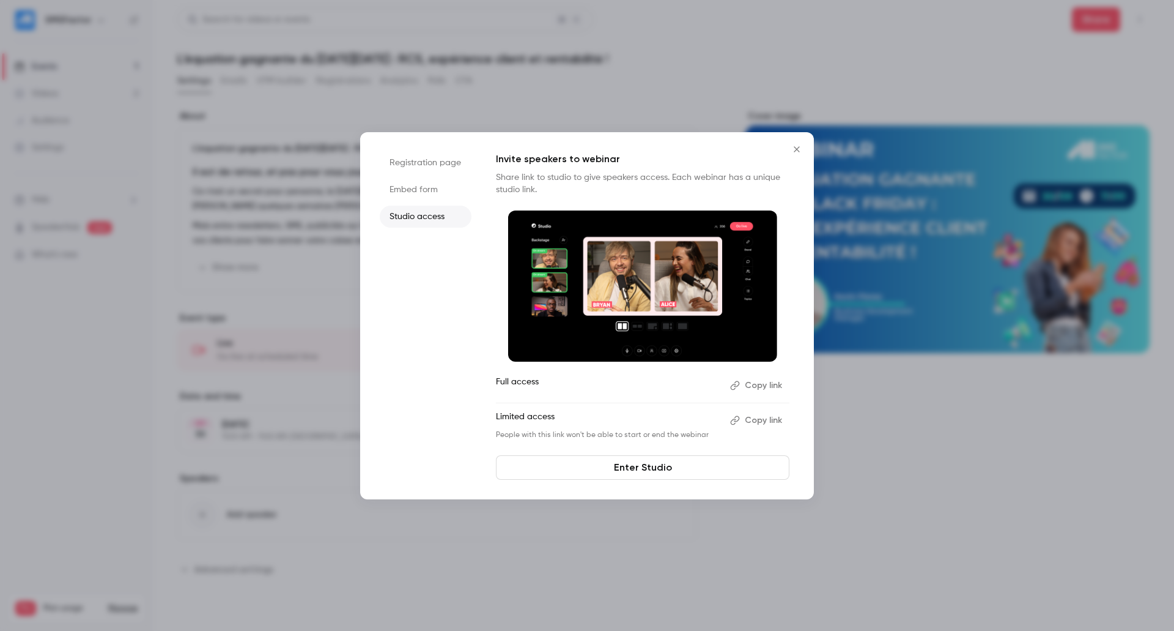
click at [813, 68] on div at bounding box center [587, 315] width 1174 height 631
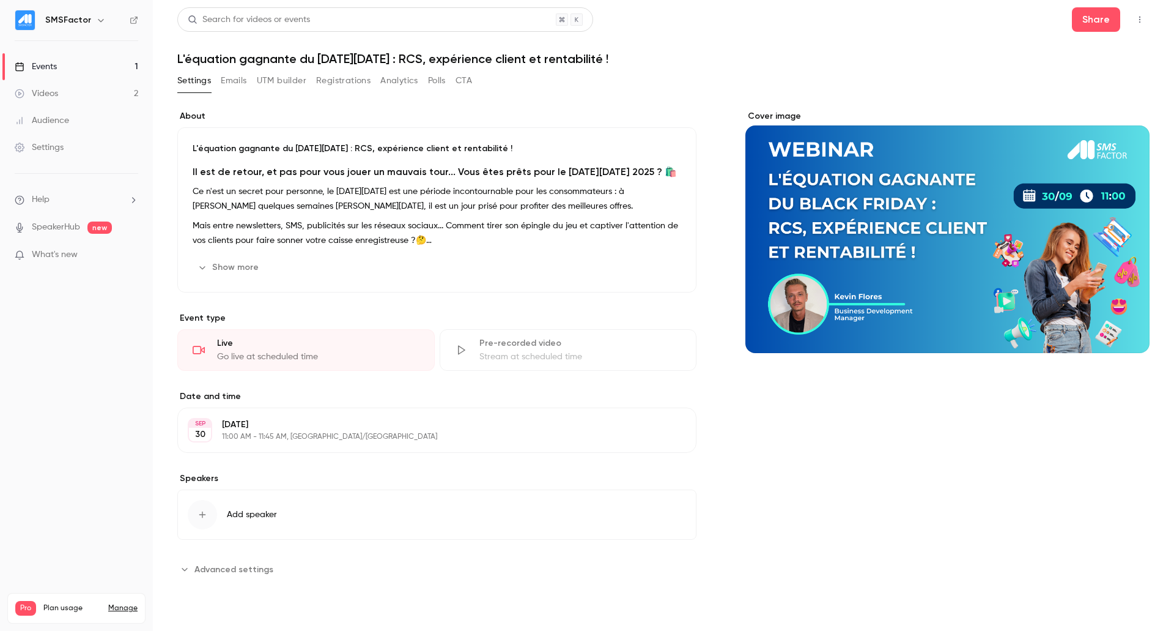
click at [1139, 13] on button "button" at bounding box center [1140, 20] width 20 height 20
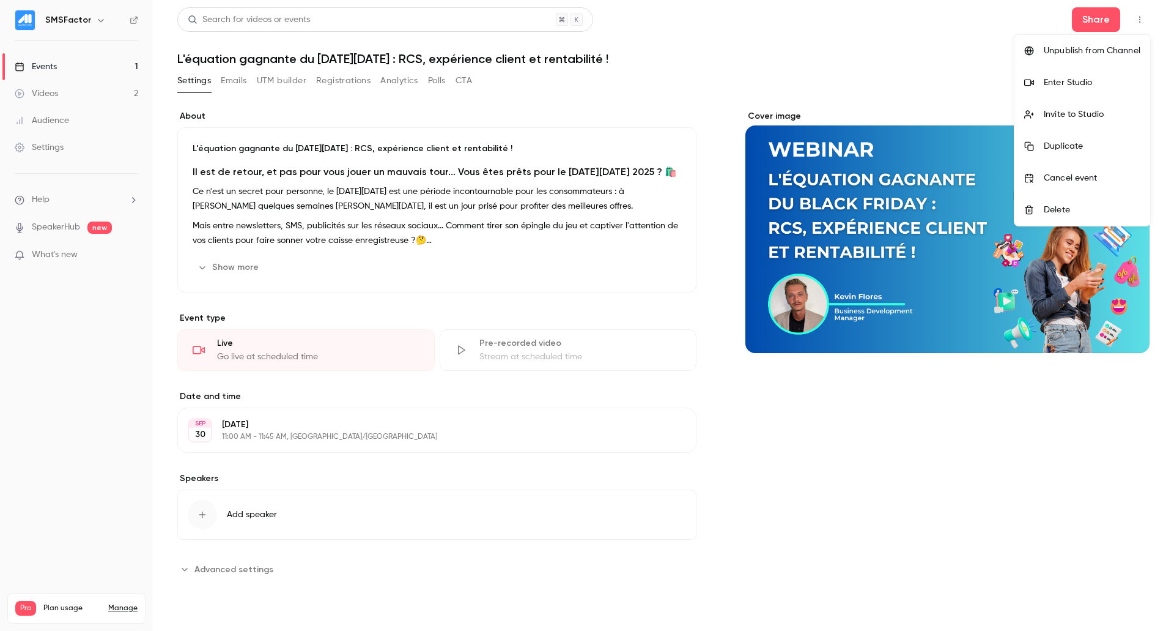
click at [1065, 86] on div "Enter Studio" at bounding box center [1092, 82] width 97 height 12
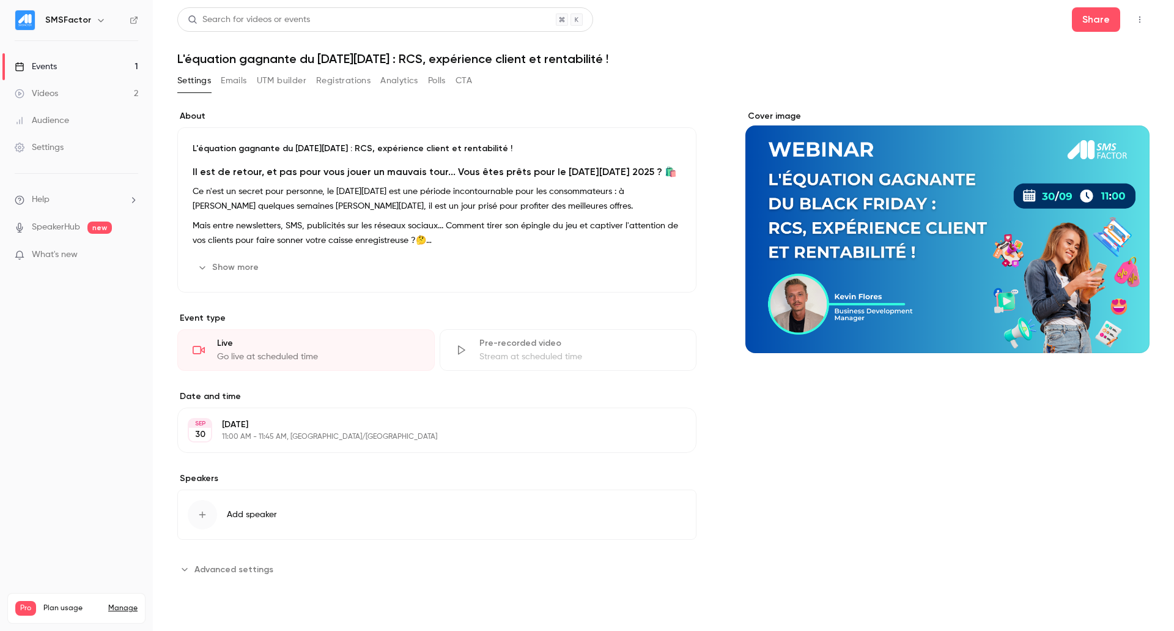
click at [1139, 19] on icon "button" at bounding box center [1140, 19] width 10 height 9
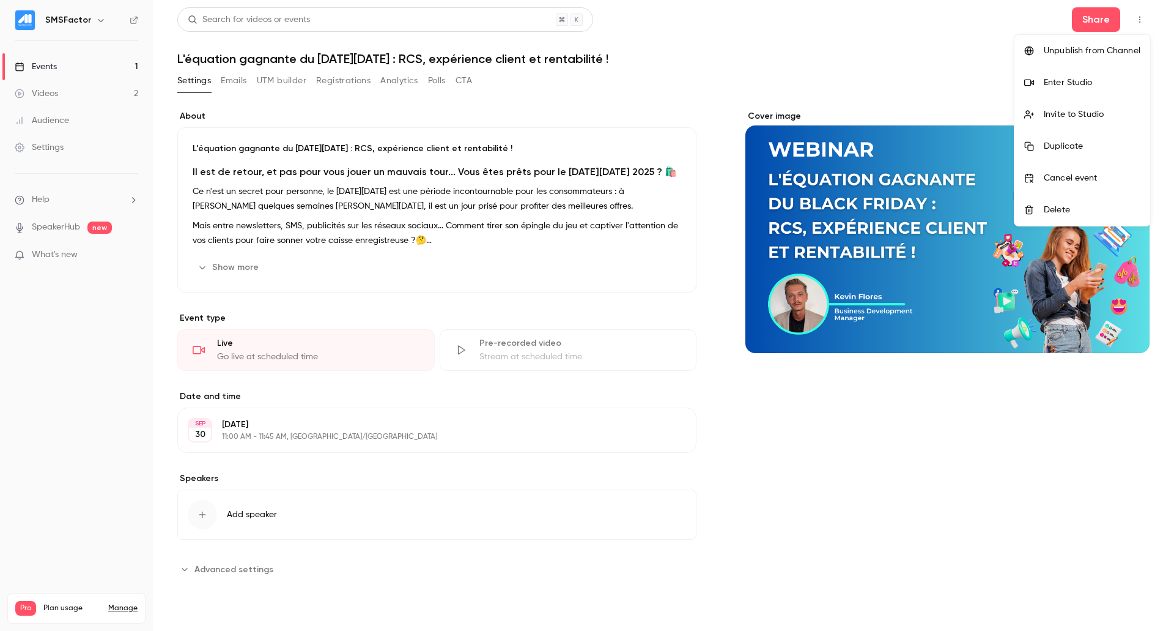
click at [1073, 86] on div "Enter Studio" at bounding box center [1092, 82] width 97 height 12
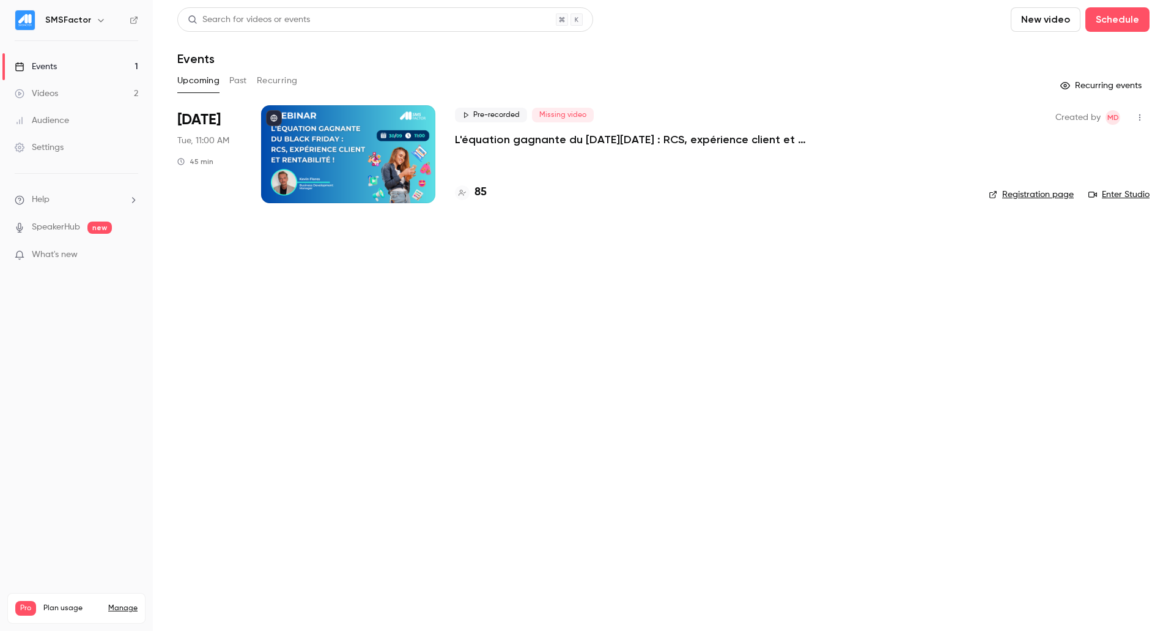
click at [484, 113] on span "Pre-recorded" at bounding box center [491, 115] width 72 height 15
